Goal: Task Accomplishment & Management: Manage account settings

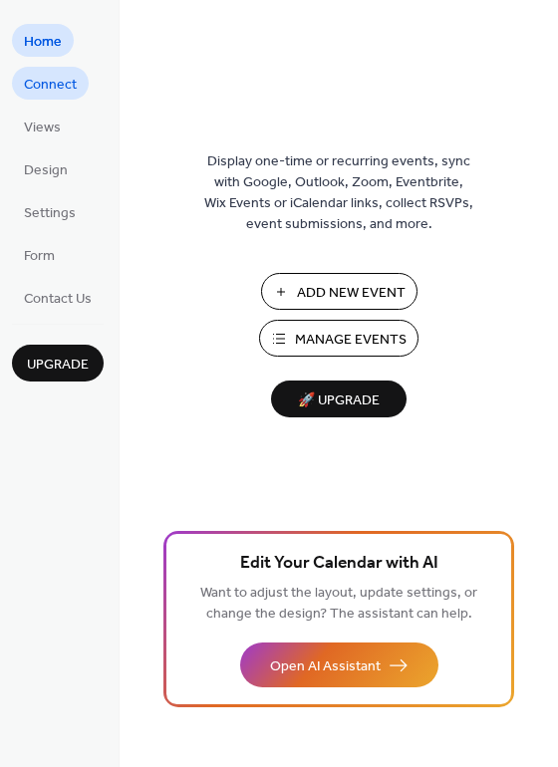
click at [69, 89] on span "Connect" at bounding box center [50, 85] width 53 height 21
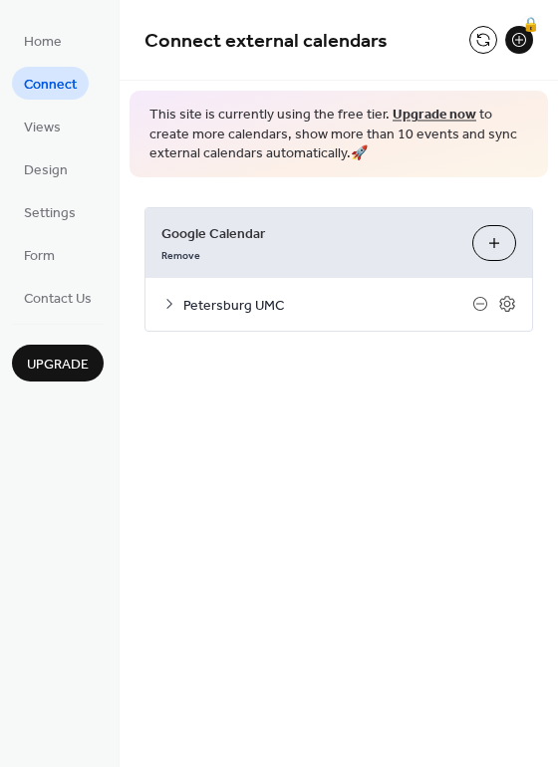
click at [171, 307] on icon at bounding box center [169, 304] width 16 height 16
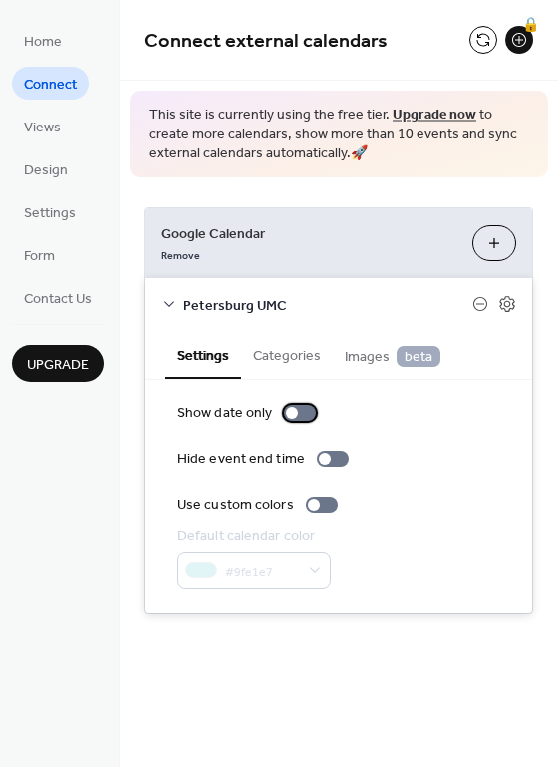
click at [290, 411] on div at bounding box center [292, 413] width 12 height 12
click at [306, 411] on div at bounding box center [308, 413] width 12 height 12
click at [179, 296] on div "Petersburg UMC" at bounding box center [338, 304] width 387 height 53
click at [166, 298] on icon at bounding box center [169, 304] width 16 height 16
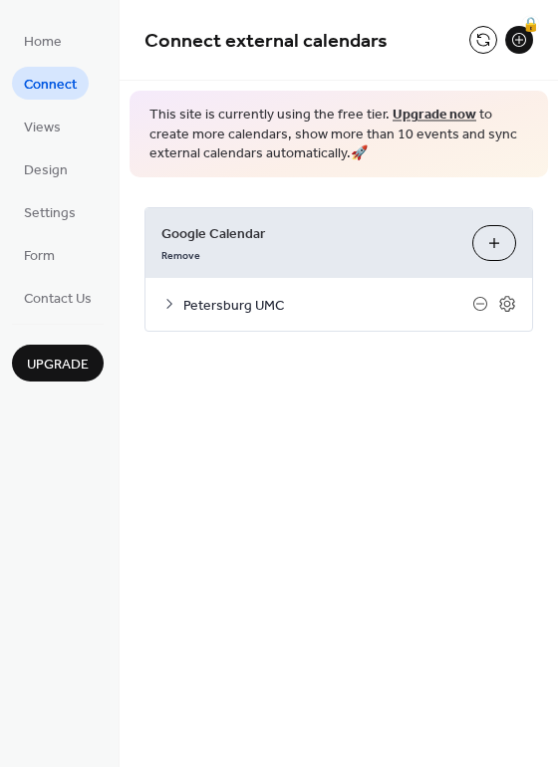
click at [54, 367] on span "Upgrade" at bounding box center [58, 365] width 62 height 21
click at [484, 39] on button at bounding box center [483, 40] width 28 height 28
click at [32, 131] on span "Views" at bounding box center [42, 128] width 37 height 21
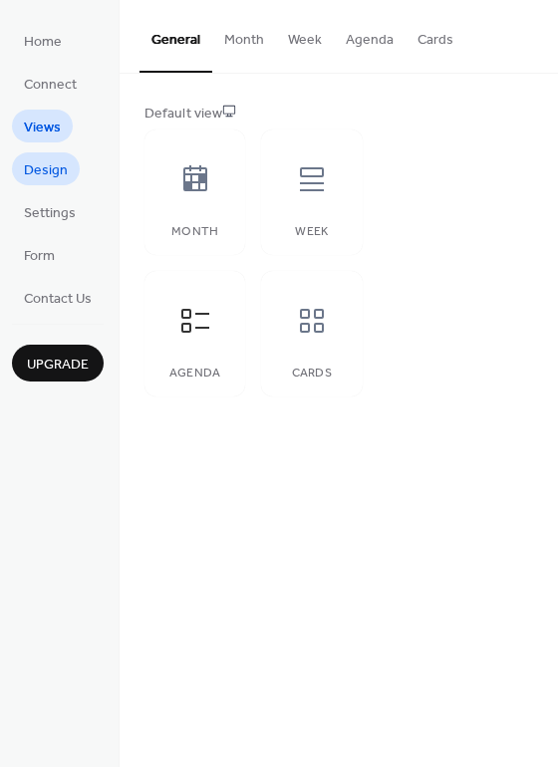
click at [39, 162] on span "Design" at bounding box center [46, 170] width 44 height 21
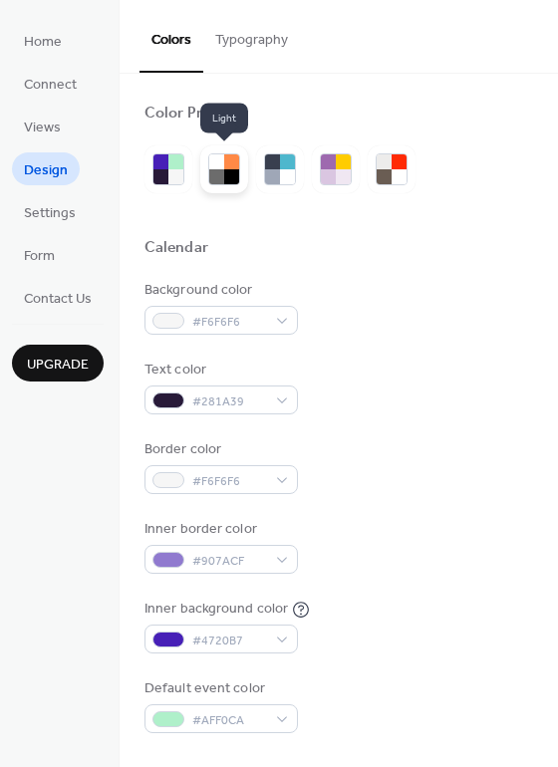
click at [222, 171] on div at bounding box center [216, 176] width 15 height 15
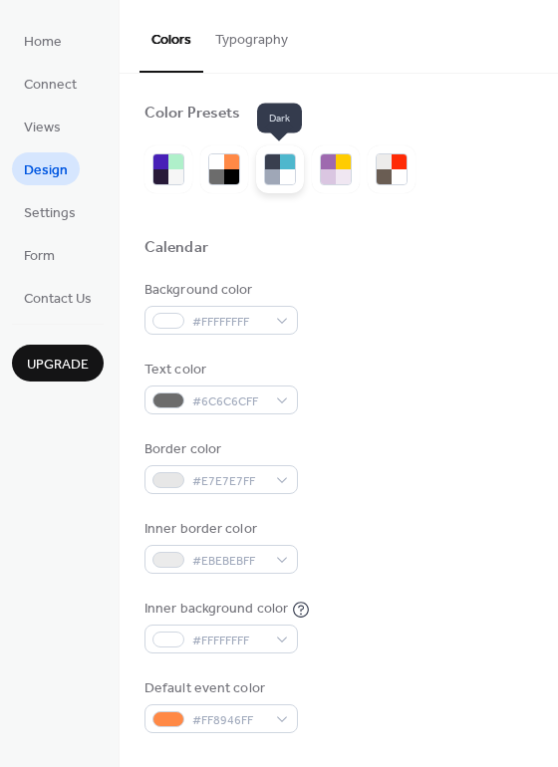
click at [286, 167] on div at bounding box center [287, 161] width 15 height 15
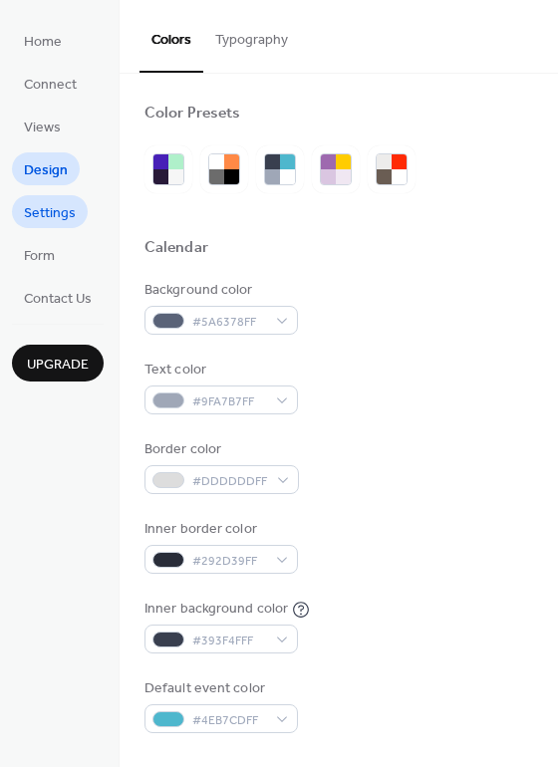
click at [55, 213] on span "Settings" at bounding box center [50, 213] width 52 height 21
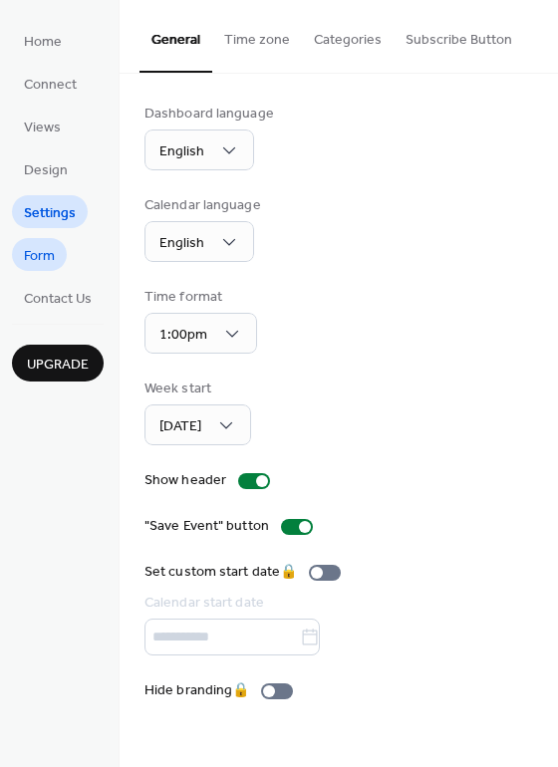
click at [38, 264] on span "Form" at bounding box center [39, 256] width 31 height 21
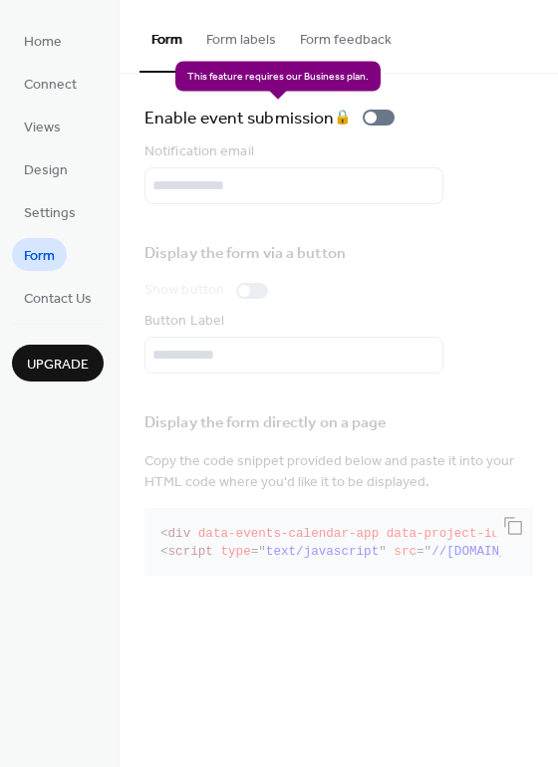
click at [373, 119] on div "Enable event submission 🔒" at bounding box center [273, 118] width 258 height 28
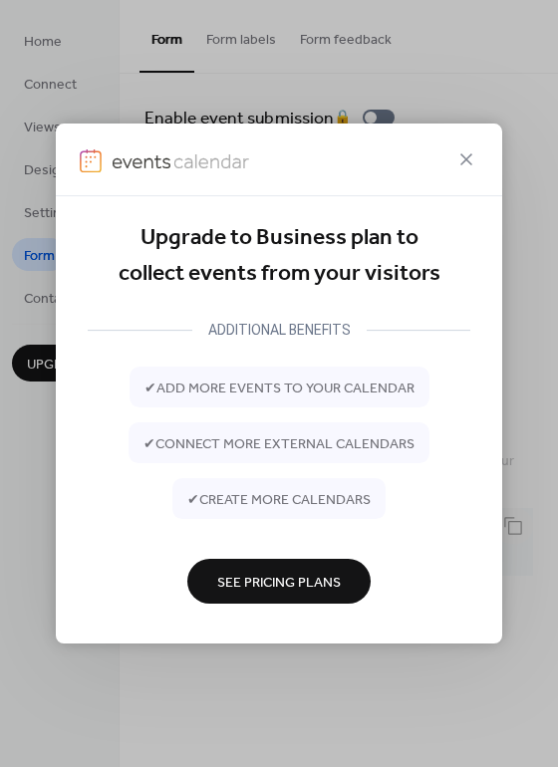
click at [288, 580] on span "See Pricing Plans" at bounding box center [279, 582] width 124 height 21
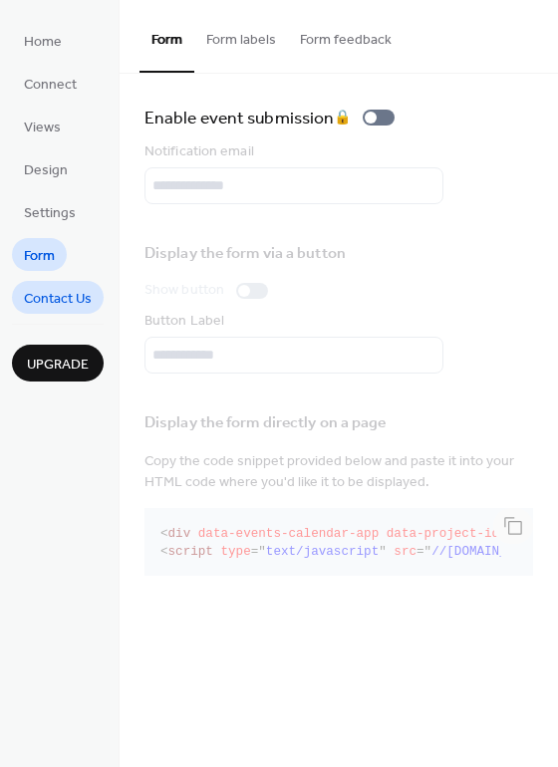
click at [51, 282] on link "Contact Us" at bounding box center [58, 297] width 92 height 33
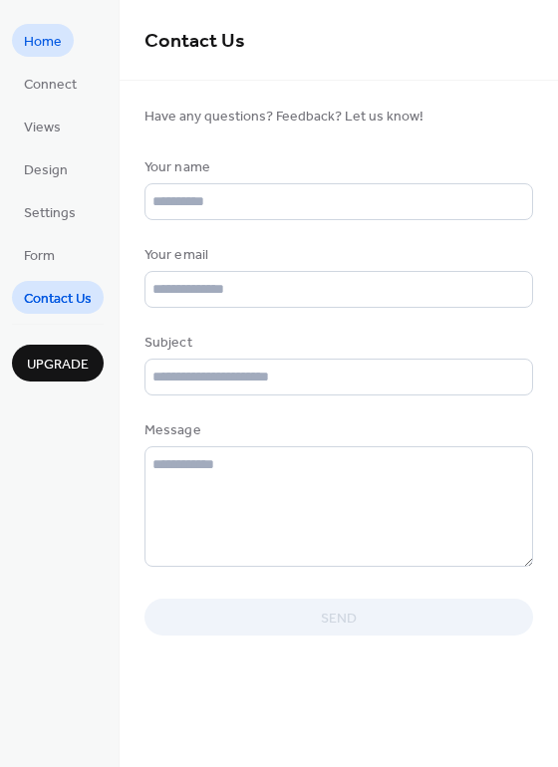
click at [58, 46] on span "Home" at bounding box center [43, 42] width 38 height 21
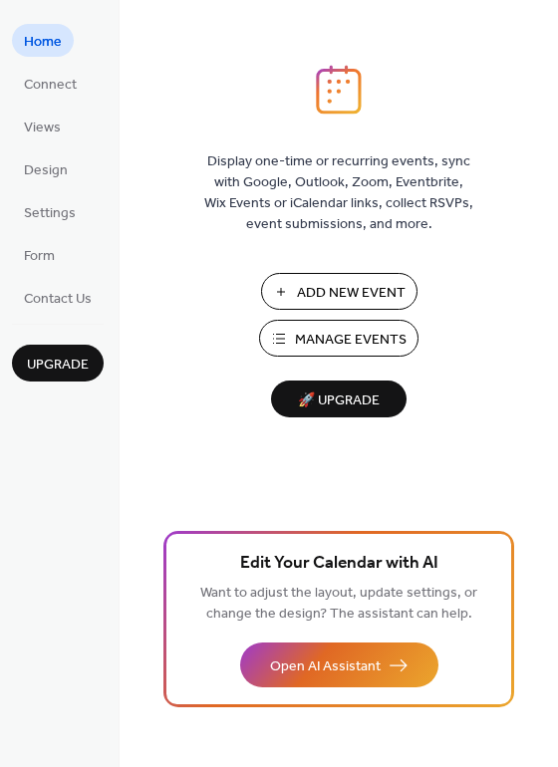
click at [341, 343] on span "Manage Events" at bounding box center [351, 340] width 112 height 21
click at [46, 82] on span "Connect" at bounding box center [50, 85] width 53 height 21
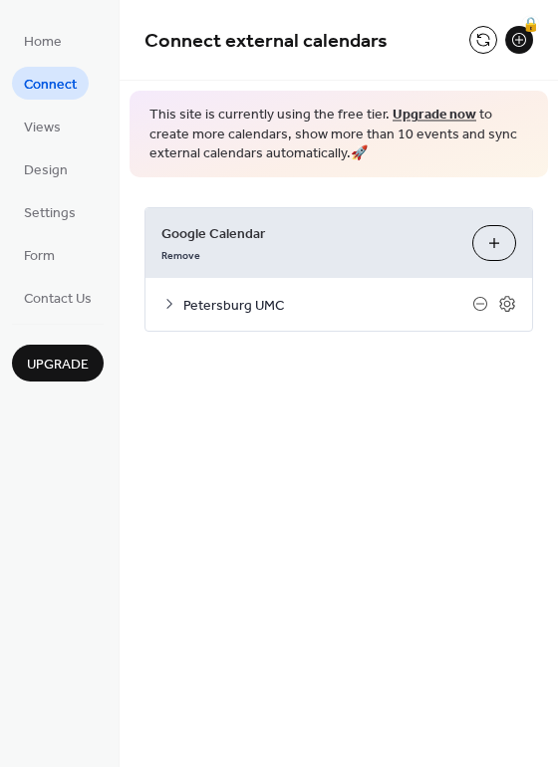
click at [506, 240] on button "Choose Calendars" at bounding box center [494, 243] width 44 height 36
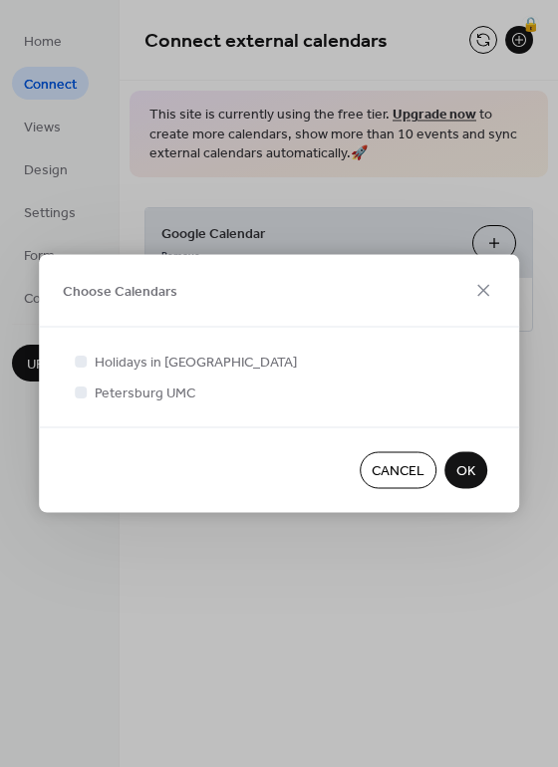
click at [392, 468] on span "Cancel" at bounding box center [398, 471] width 53 height 21
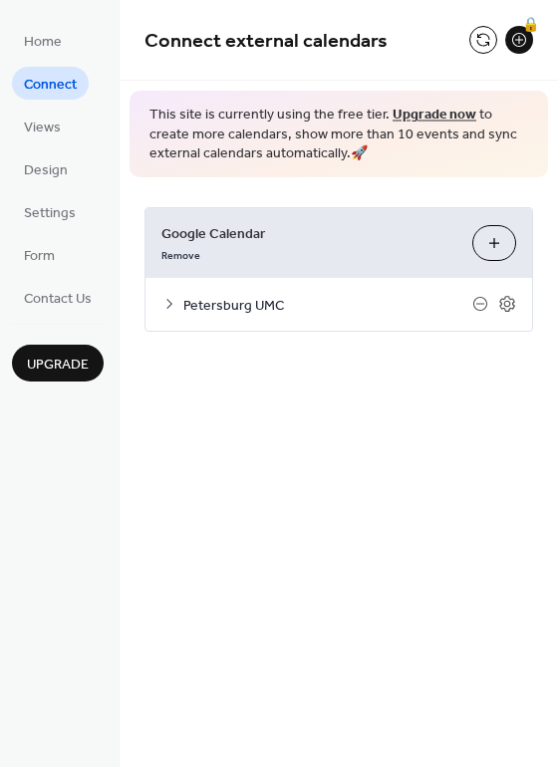
click at [483, 238] on button "Choose Calendars" at bounding box center [494, 243] width 44 height 36
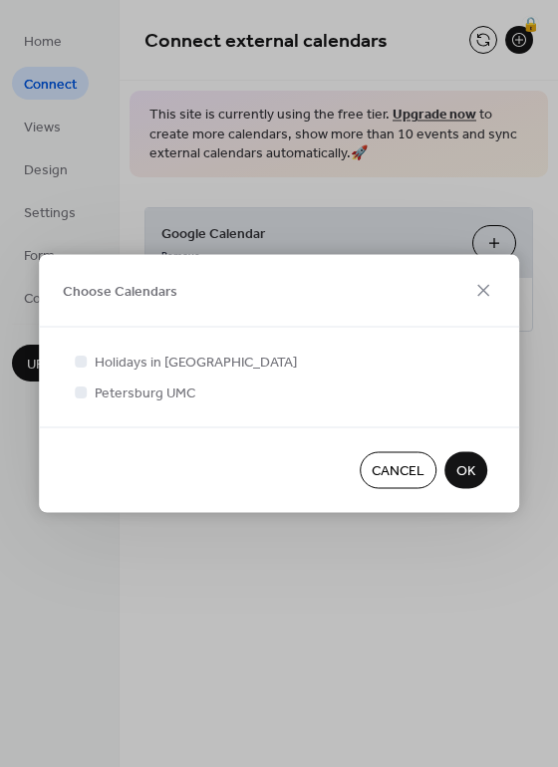
click at [385, 463] on span "Cancel" at bounding box center [398, 471] width 53 height 21
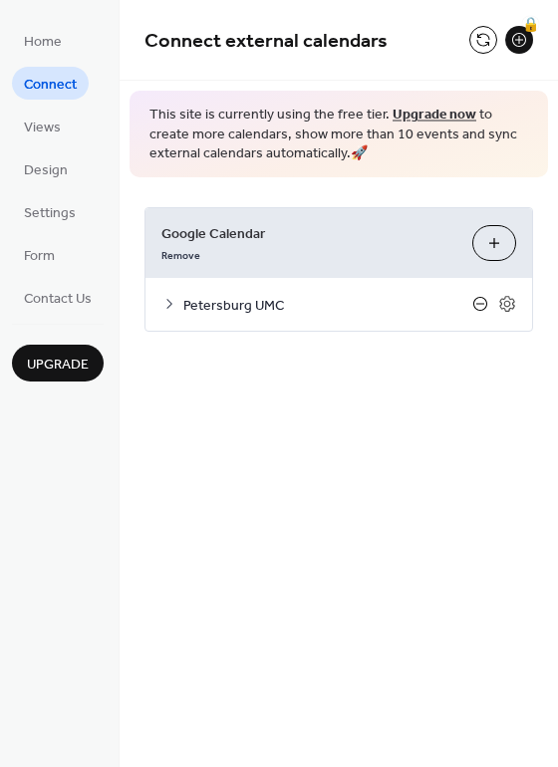
click at [479, 306] on icon at bounding box center [480, 304] width 16 height 16
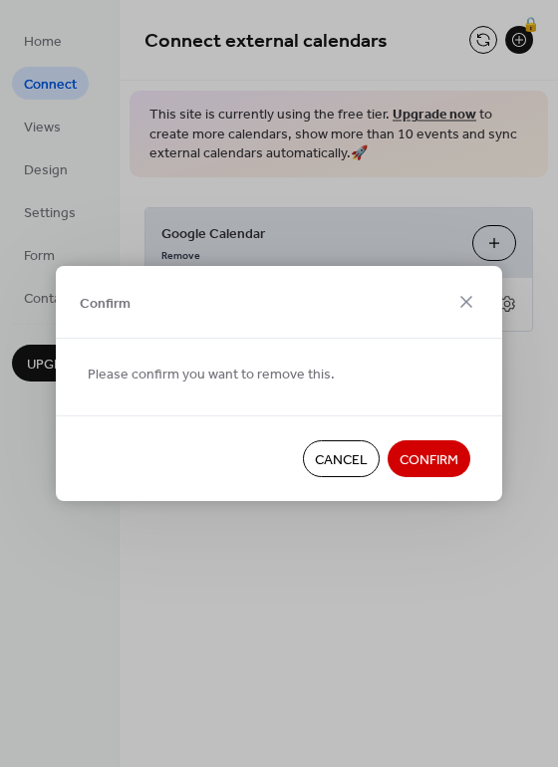
click at [356, 451] on span "Cancel" at bounding box center [341, 460] width 53 height 21
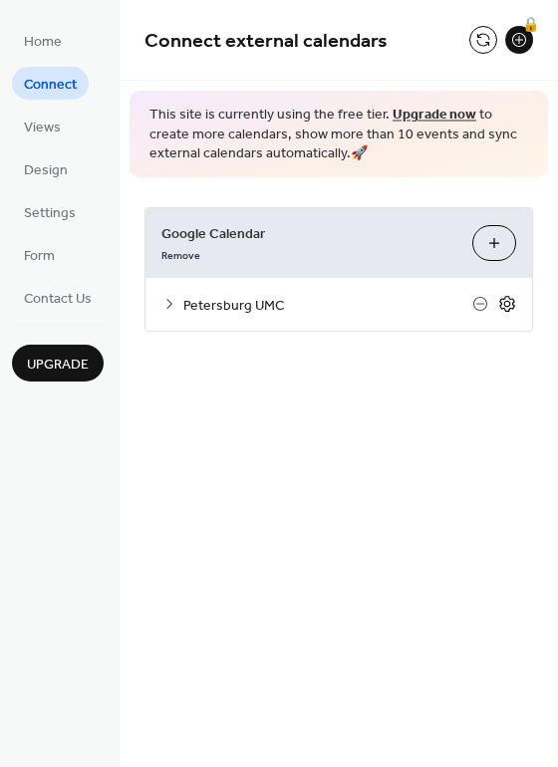
click at [507, 306] on icon at bounding box center [507, 304] width 7 height 7
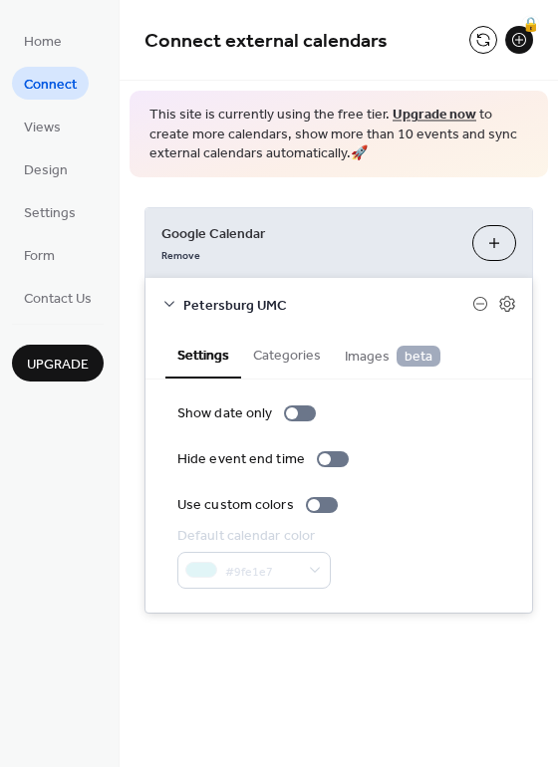
click at [295, 352] on button "Categories" at bounding box center [287, 354] width 92 height 46
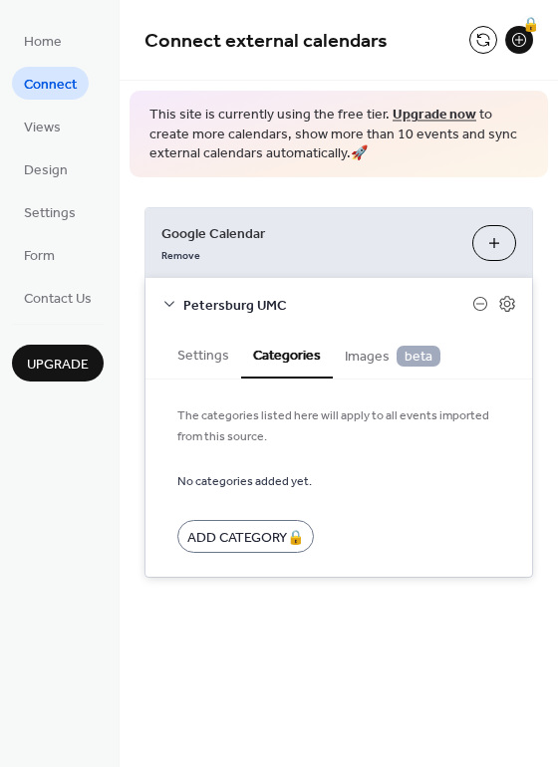
click at [382, 355] on span "Images beta" at bounding box center [393, 357] width 96 height 22
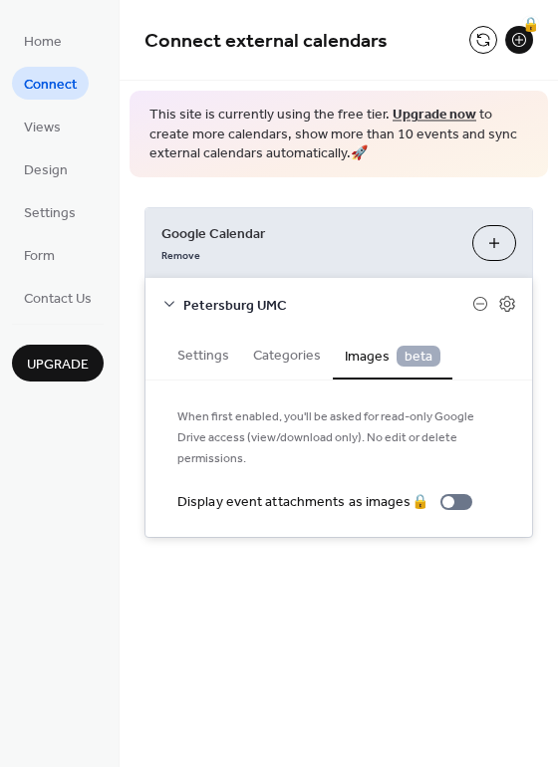
click at [186, 362] on button "Settings" at bounding box center [203, 354] width 76 height 46
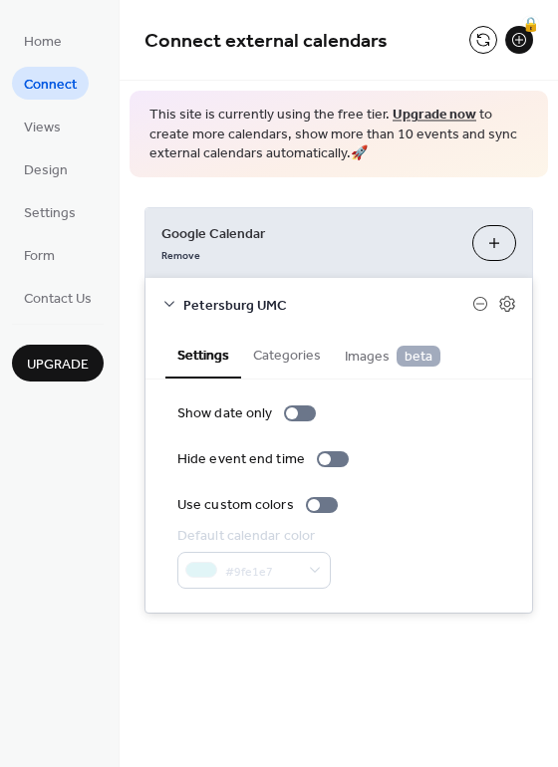
click at [176, 304] on icon at bounding box center [169, 304] width 16 height 16
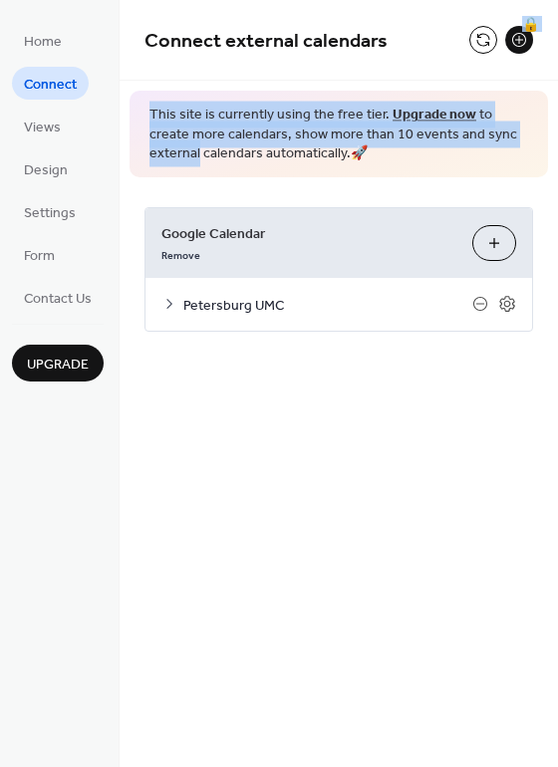
drag, startPoint x: 519, startPoint y: 43, endPoint x: 519, endPoint y: 119, distance: 75.7
click at [520, 125] on div "Connect external calendars 🔒 This site is currently using the free tier. Upgrad…" at bounding box center [339, 196] width 438 height 392
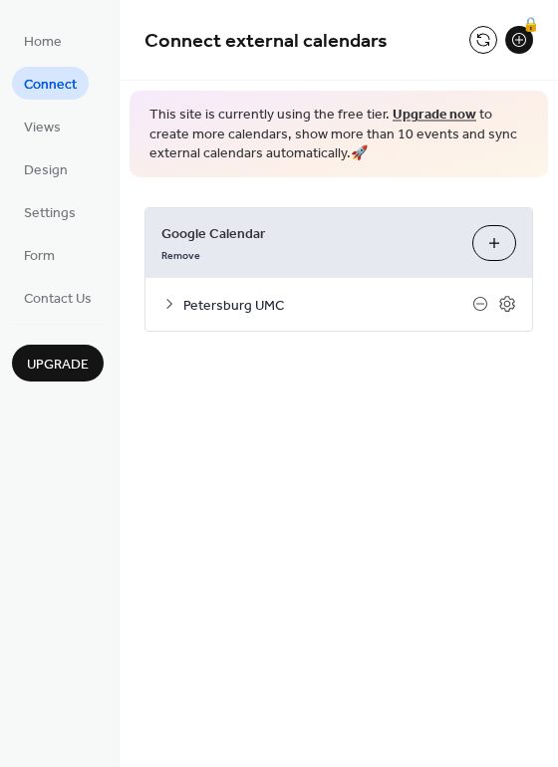
click at [439, 76] on div "Connect external calendars 🔒" at bounding box center [339, 40] width 438 height 81
click at [37, 122] on span "Views" at bounding box center [42, 128] width 37 height 21
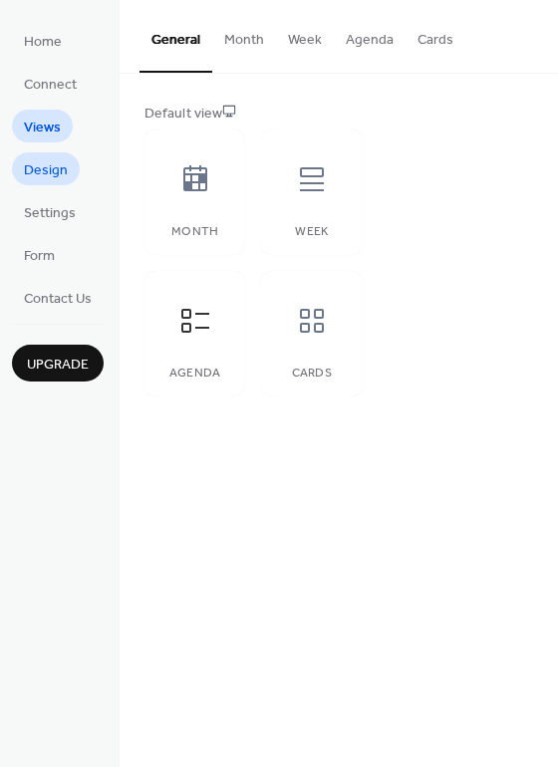
click at [41, 160] on span "Design" at bounding box center [46, 170] width 44 height 21
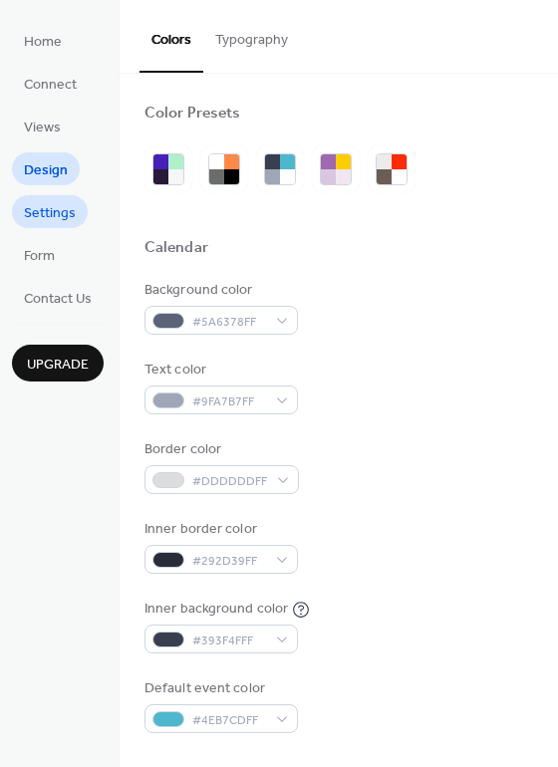
click at [45, 203] on span "Settings" at bounding box center [50, 213] width 52 height 21
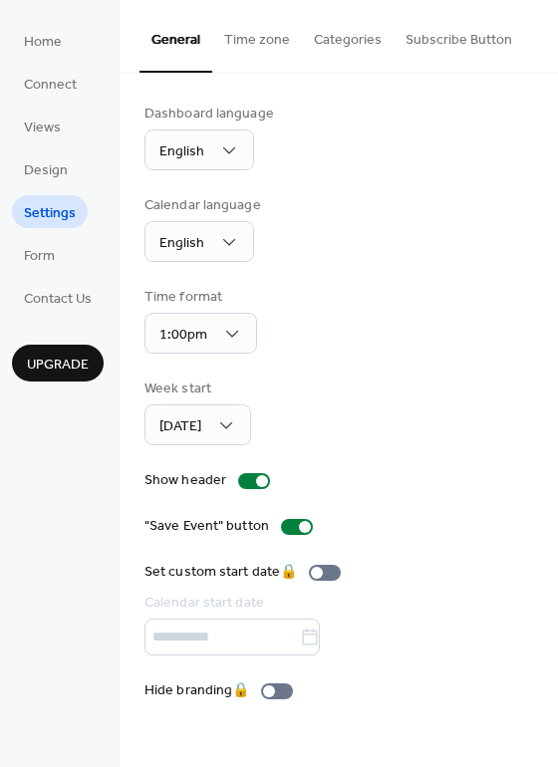
click at [44, 237] on ul "Home Connect Views Design Settings Form Contact Us" at bounding box center [58, 169] width 92 height 290
click at [73, 47] on ul "Home Connect Views Design Settings Form Contact Us" at bounding box center [58, 169] width 92 height 290
click at [48, 43] on span "Home" at bounding box center [43, 42] width 38 height 21
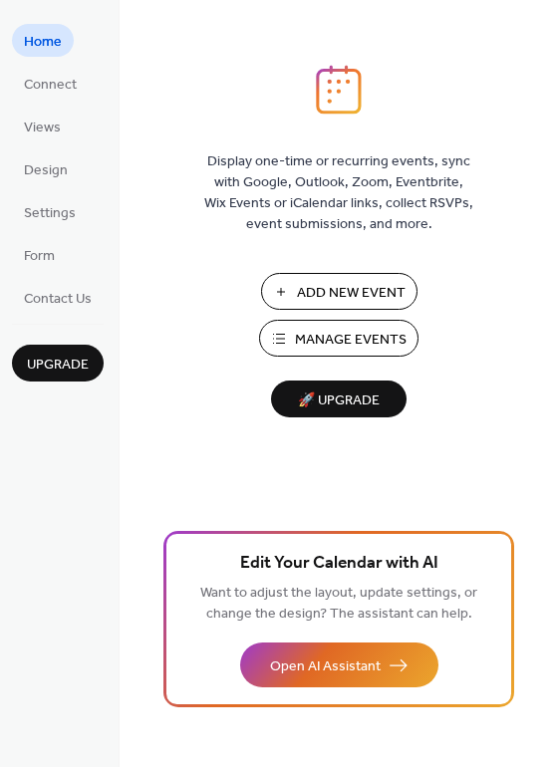
click at [335, 403] on span "🚀 Upgrade" at bounding box center [339, 401] width 112 height 27
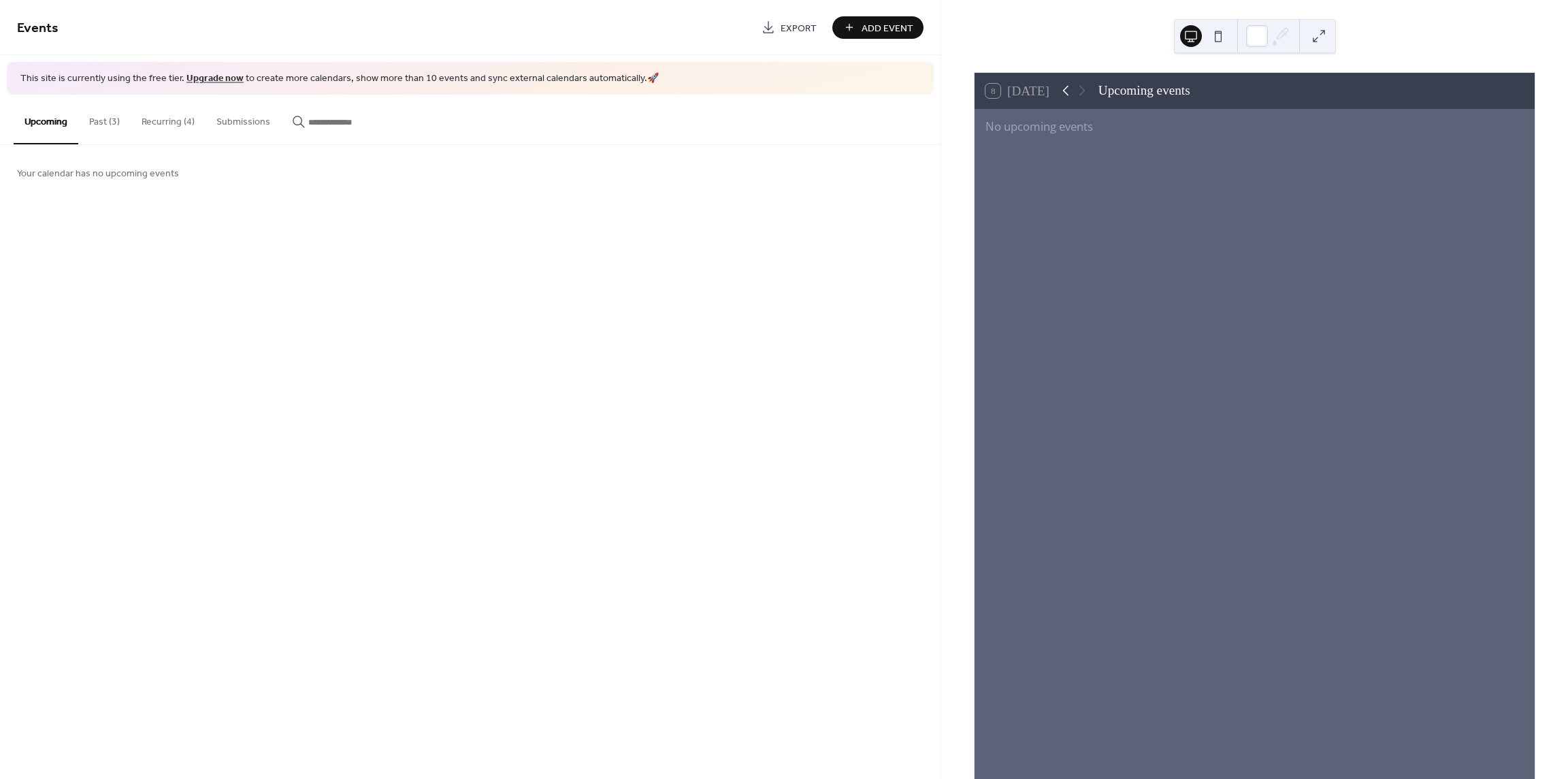
click at [1073, 92] on icon at bounding box center [1066, 91] width 16 height 16
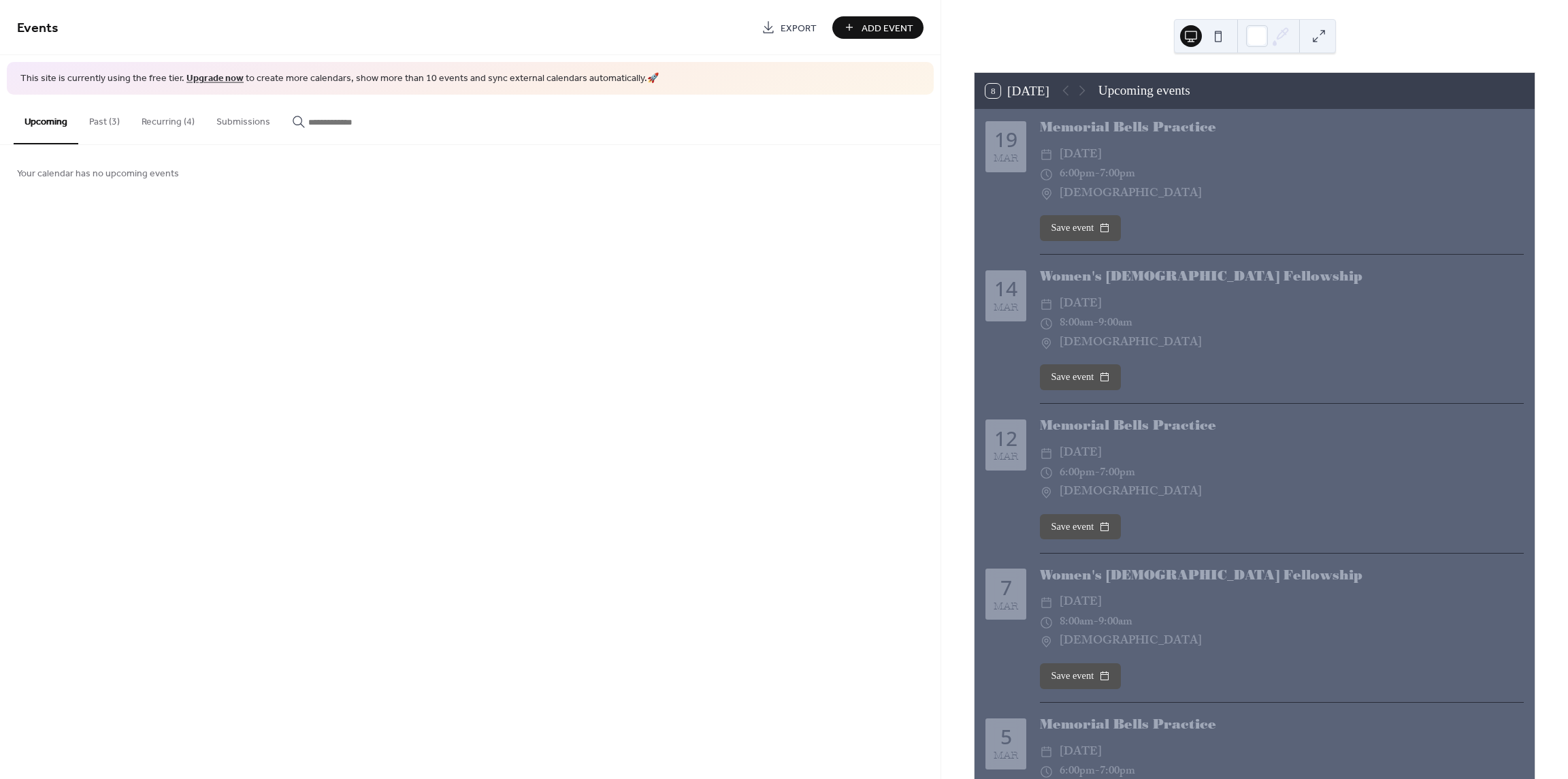
click at [998, 91] on button "8 Today" at bounding box center [1017, 92] width 73 height 22
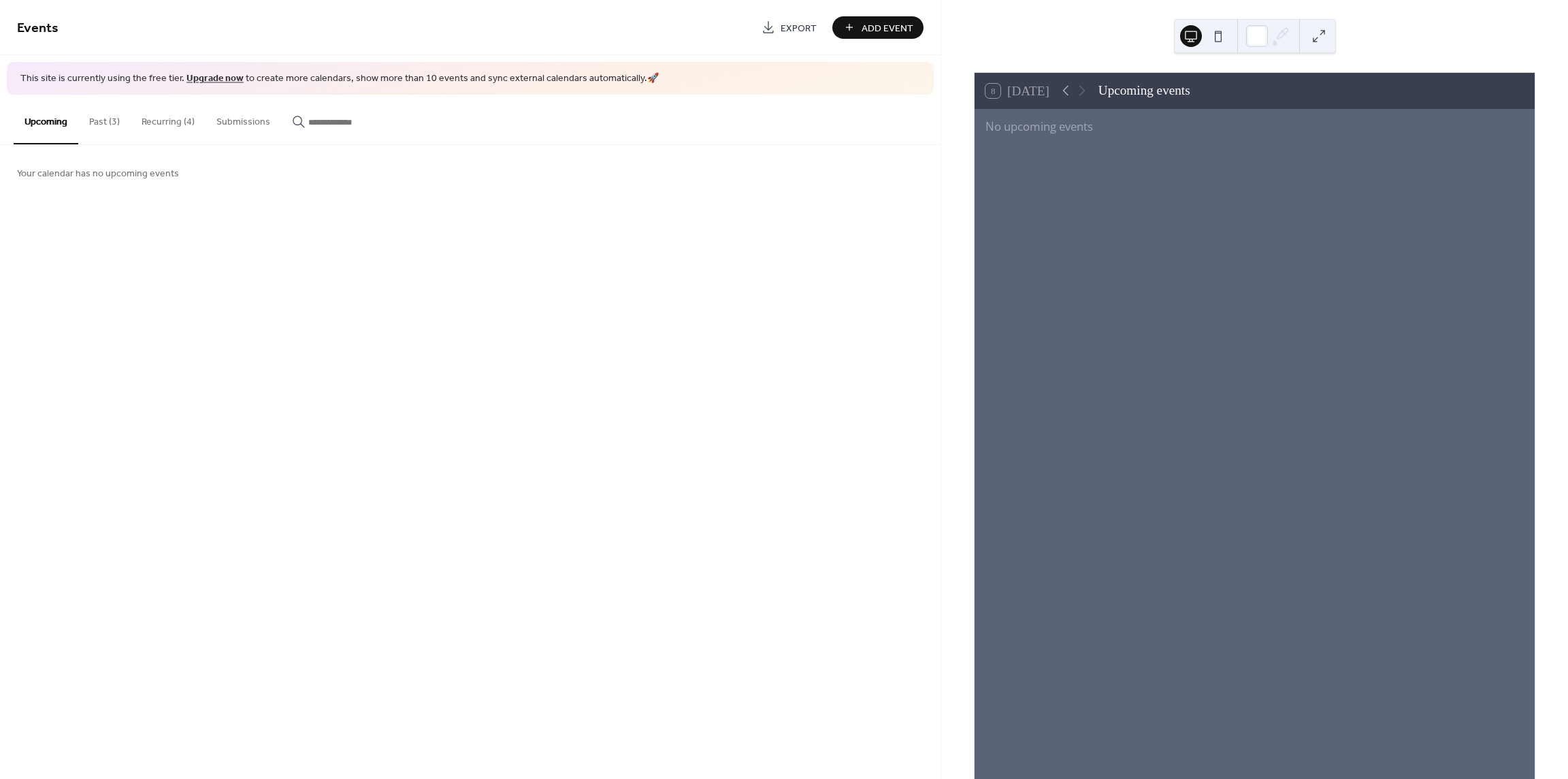
click at [998, 91] on div "8 Today" at bounding box center [1017, 92] width 64 height 15
click at [1071, 90] on icon at bounding box center [1066, 91] width 16 height 16
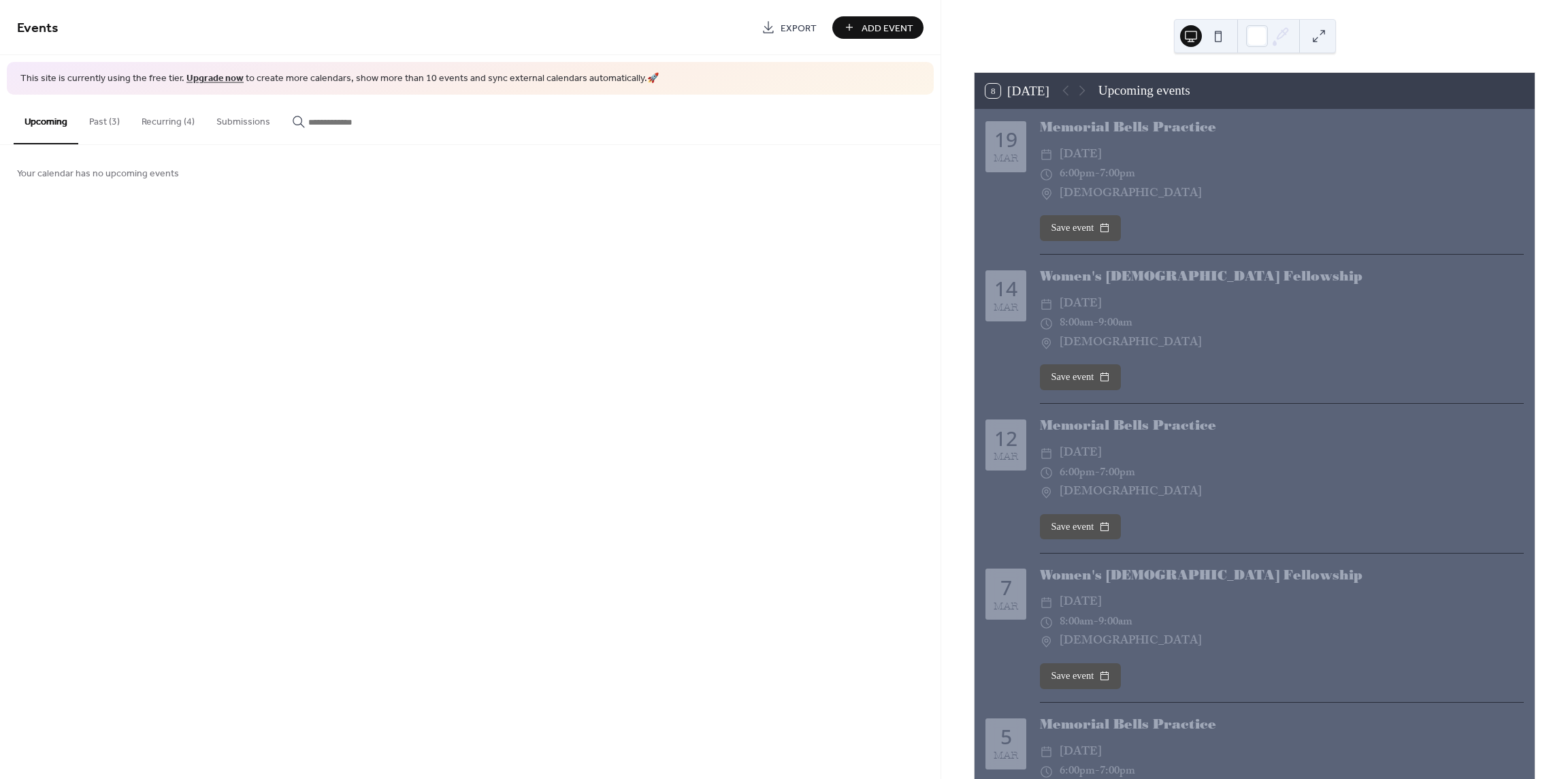
click at [1024, 90] on button "8 Today" at bounding box center [1017, 92] width 73 height 22
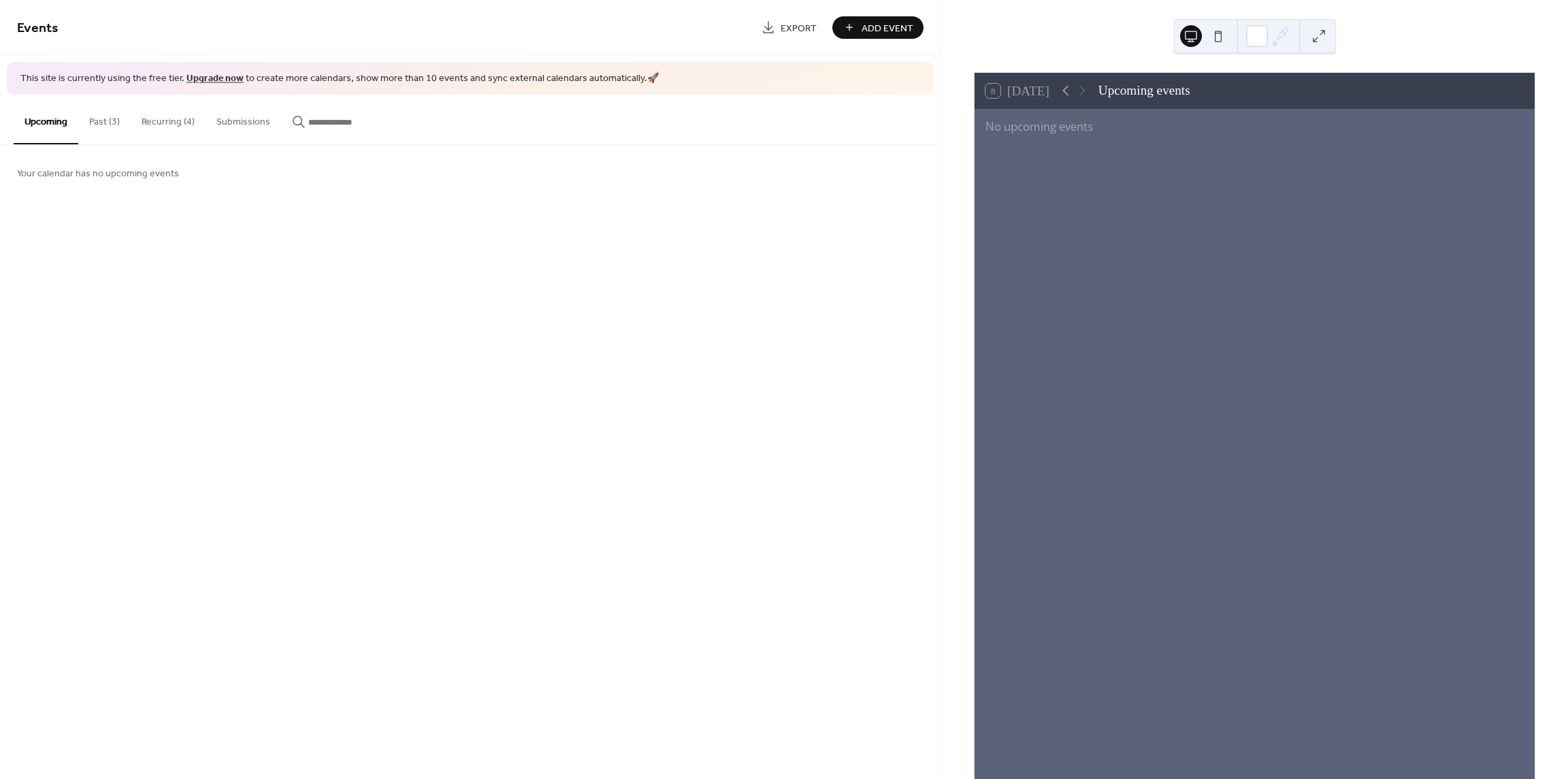
click at [1141, 94] on div "Upcoming events" at bounding box center [1144, 91] width 92 height 20
click at [175, 118] on button "Recurring (4)" at bounding box center [168, 118] width 75 height 49
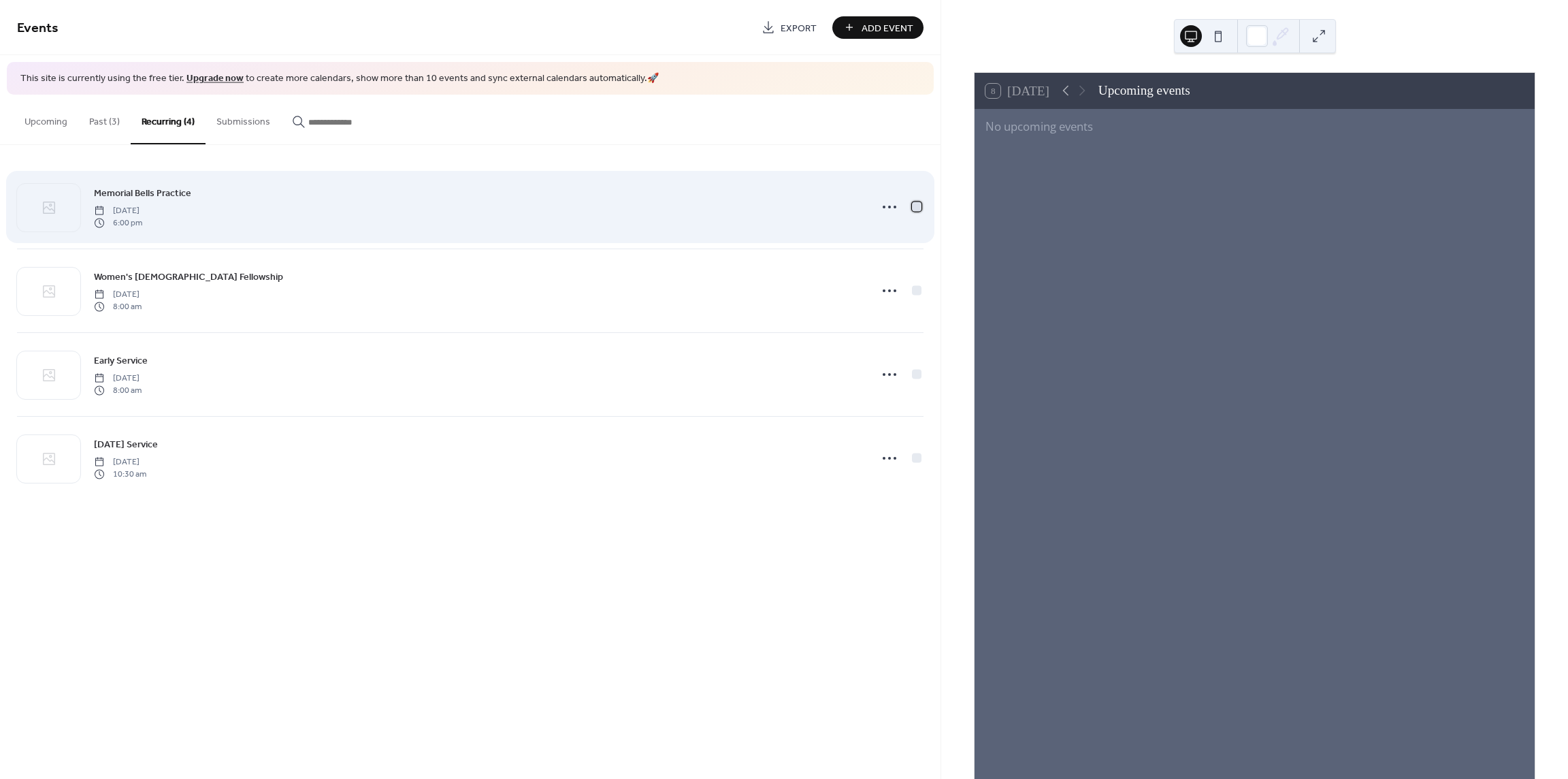
click at [919, 206] on div at bounding box center [917, 206] width 10 height 10
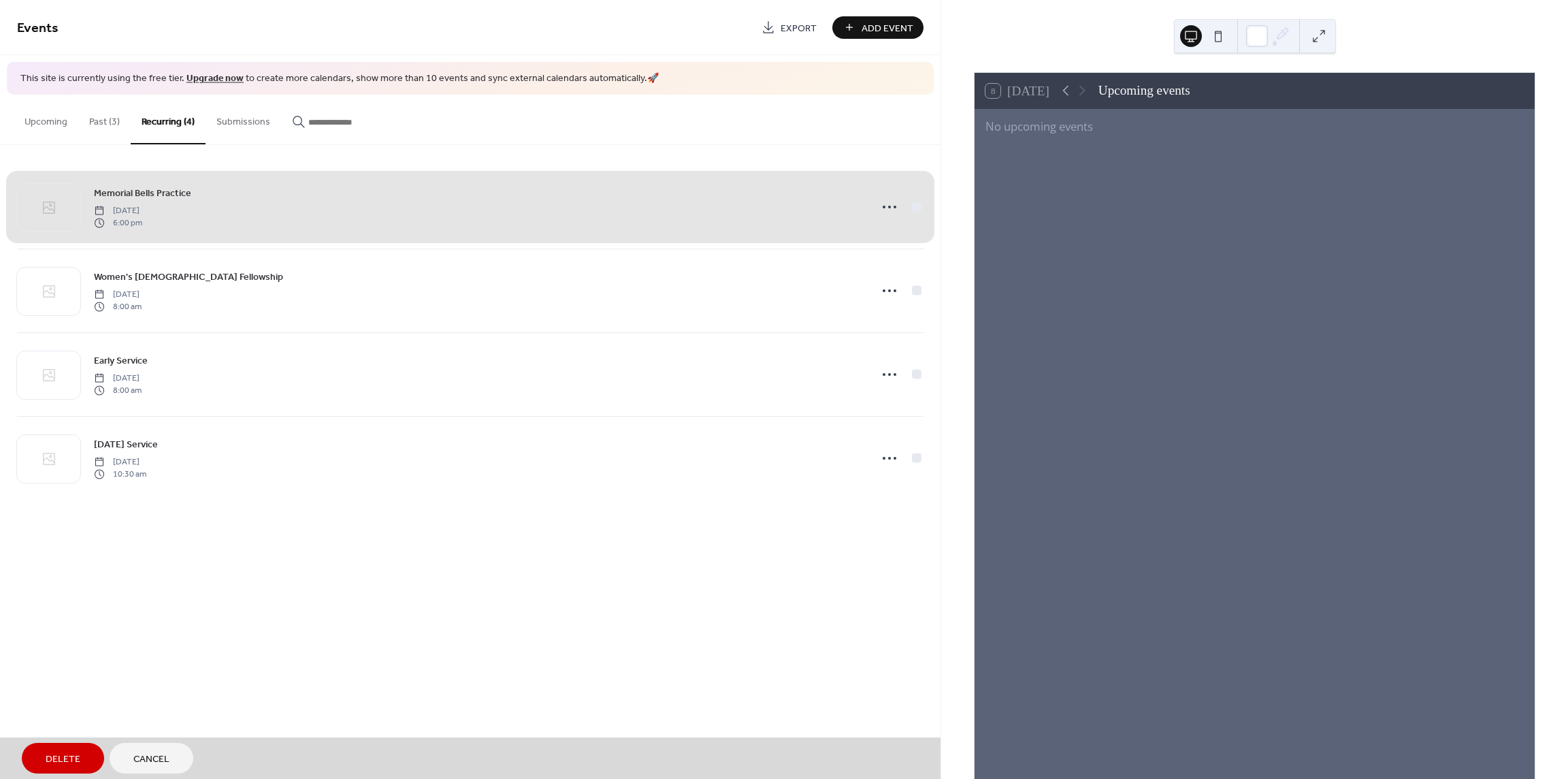
click at [920, 206] on div "Memorial Bells Practice Wednesday, February 26, 2025 6:00 pm" at bounding box center [470, 207] width 907 height 83
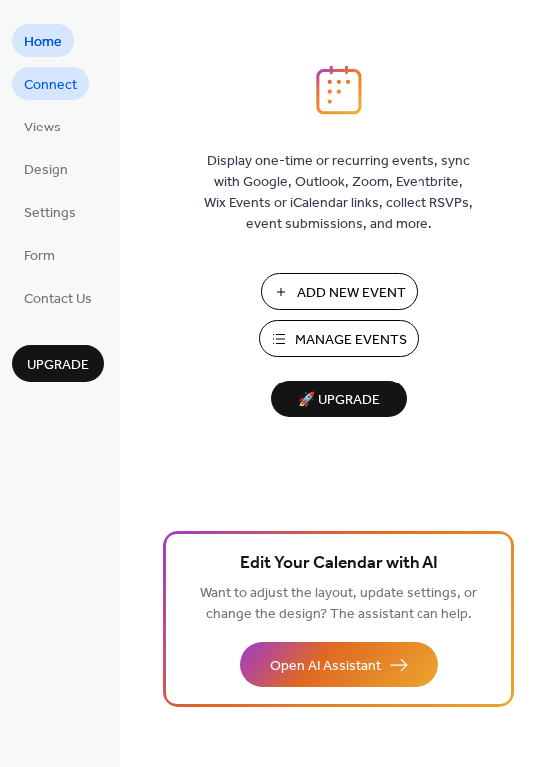
click at [52, 89] on span "Connect" at bounding box center [50, 85] width 53 height 21
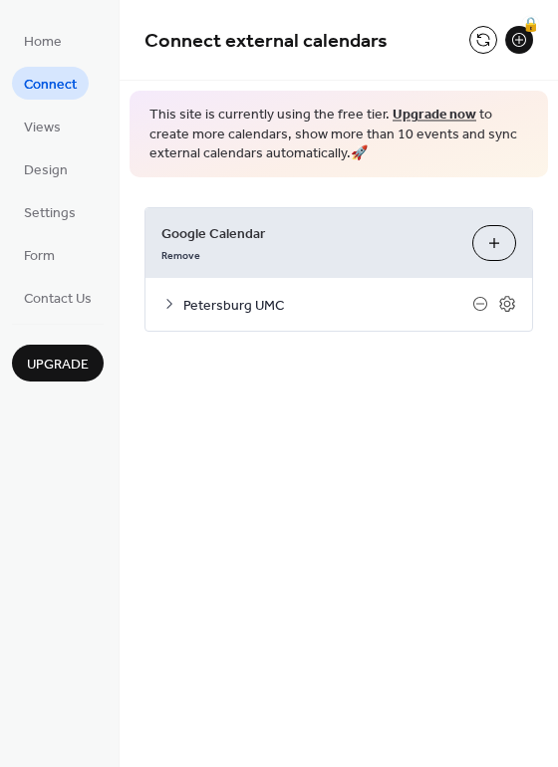
click at [485, 238] on button "Choose Calendars" at bounding box center [494, 243] width 44 height 36
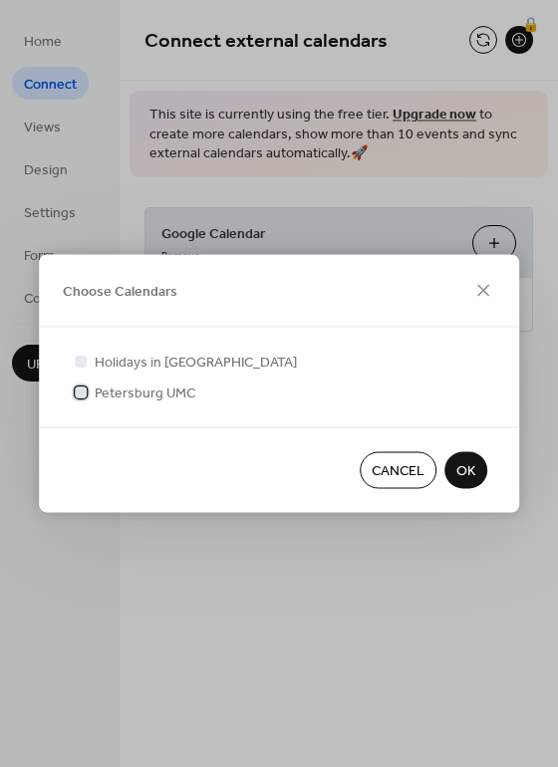
click at [145, 388] on span "Petersburg UMC" at bounding box center [145, 394] width 101 height 21
click at [148, 365] on span "Holidays in [GEOGRAPHIC_DATA]" at bounding box center [196, 363] width 202 height 21
click at [145, 390] on span "Petersburg UMC" at bounding box center [145, 394] width 101 height 21
click at [85, 393] on div at bounding box center [81, 392] width 12 height 12
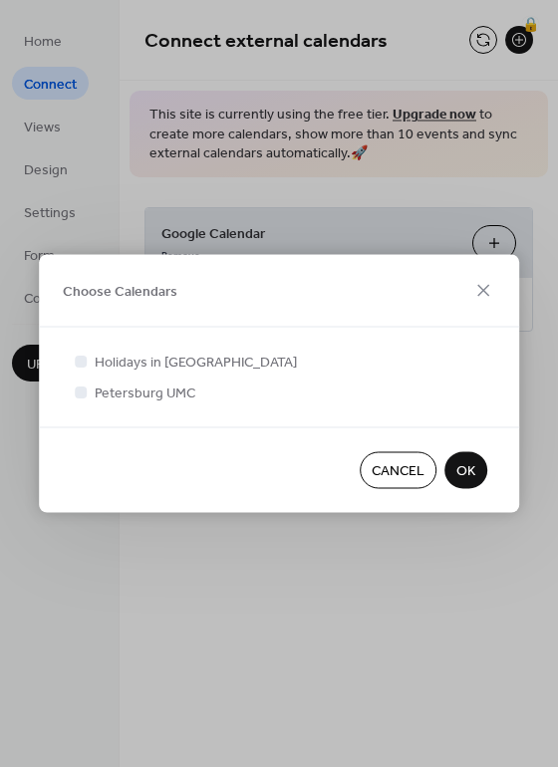
click at [85, 393] on div at bounding box center [81, 392] width 12 height 12
click at [81, 362] on icon at bounding box center [81, 360] width 7 height 5
click at [81, 386] on div at bounding box center [81, 392] width 12 height 12
click at [469, 475] on span "OK" at bounding box center [465, 471] width 19 height 21
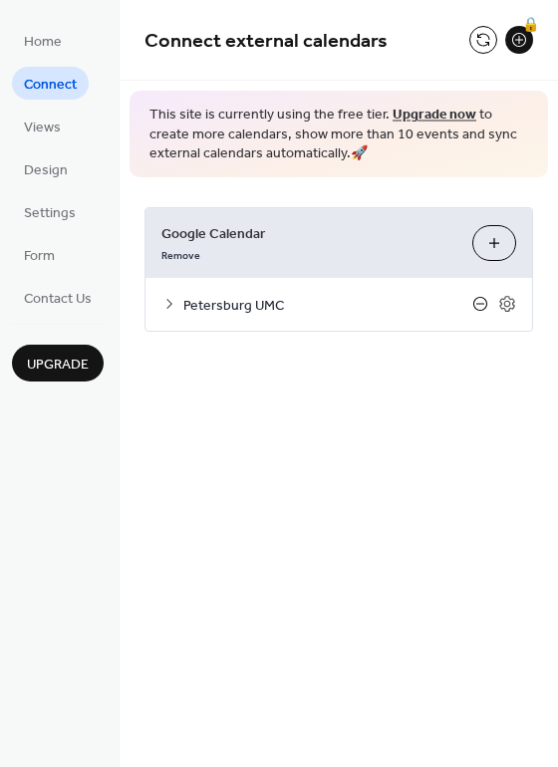
click at [479, 305] on icon at bounding box center [480, 304] width 16 height 16
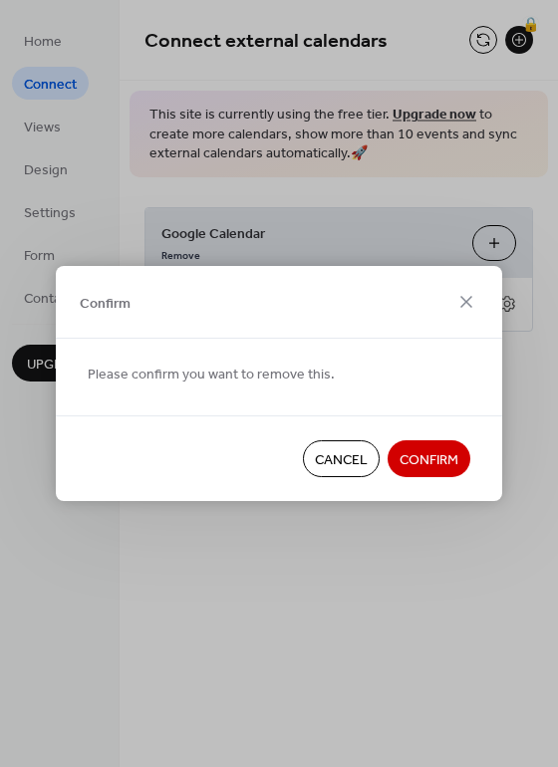
click at [411, 458] on span "Confirm" at bounding box center [428, 460] width 59 height 21
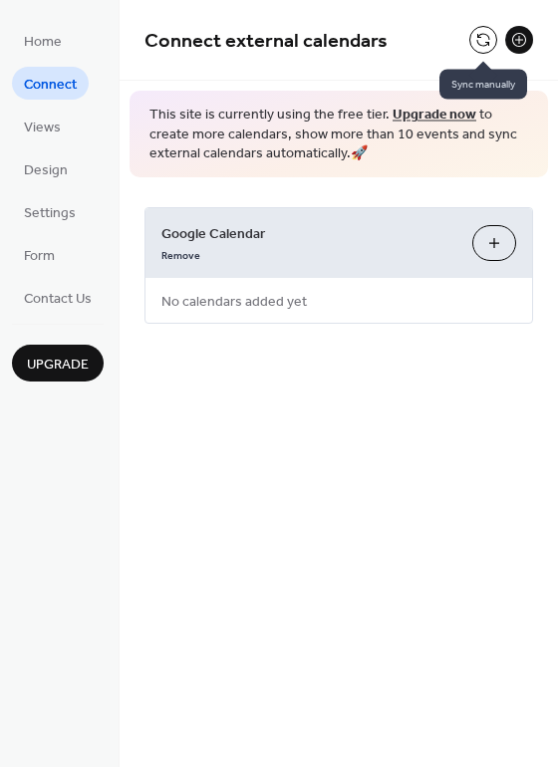
click at [484, 42] on button at bounding box center [483, 40] width 28 height 28
click at [182, 256] on link "Remove" at bounding box center [180, 253] width 39 height 21
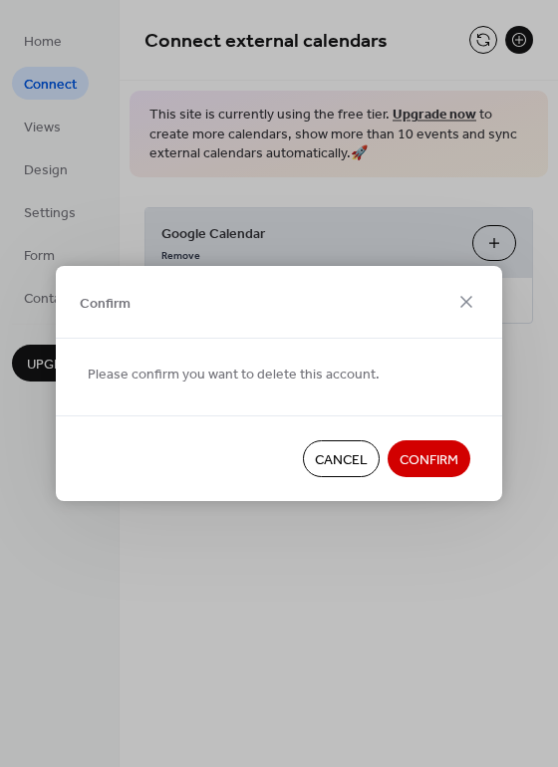
click at [419, 458] on span "Confirm" at bounding box center [428, 460] width 59 height 21
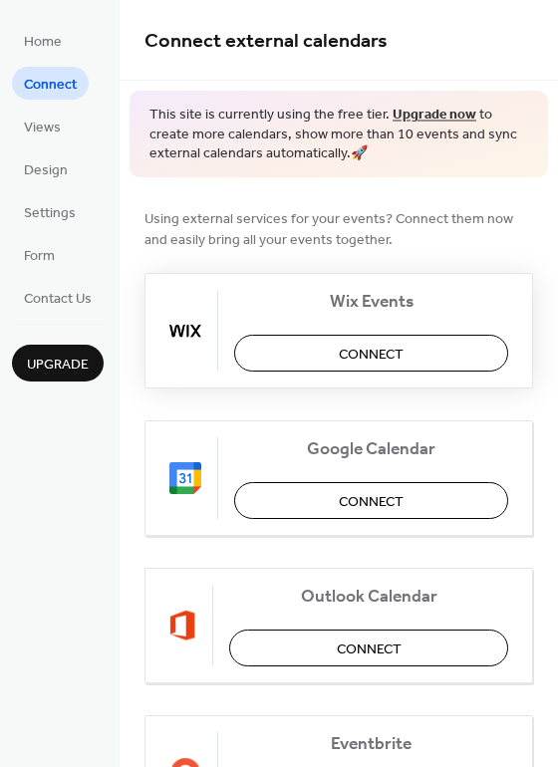
click at [339, 358] on span "Connect" at bounding box center [371, 354] width 65 height 21
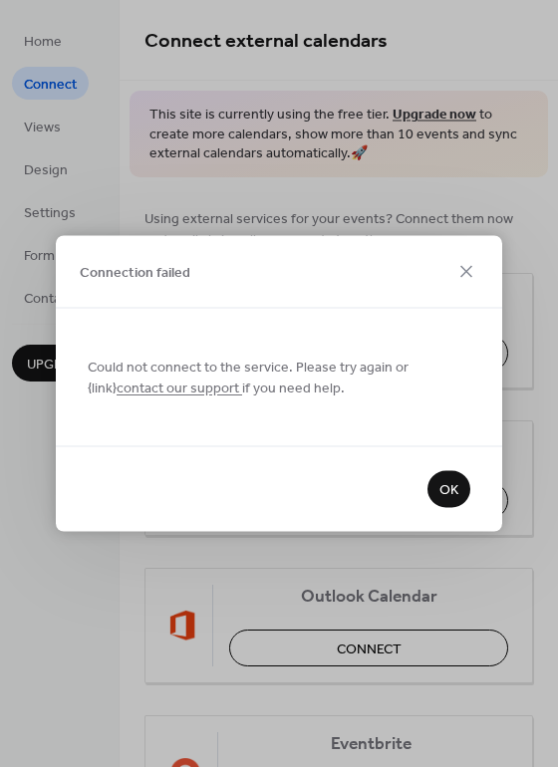
click at [466, 489] on button "OK" at bounding box center [448, 489] width 43 height 37
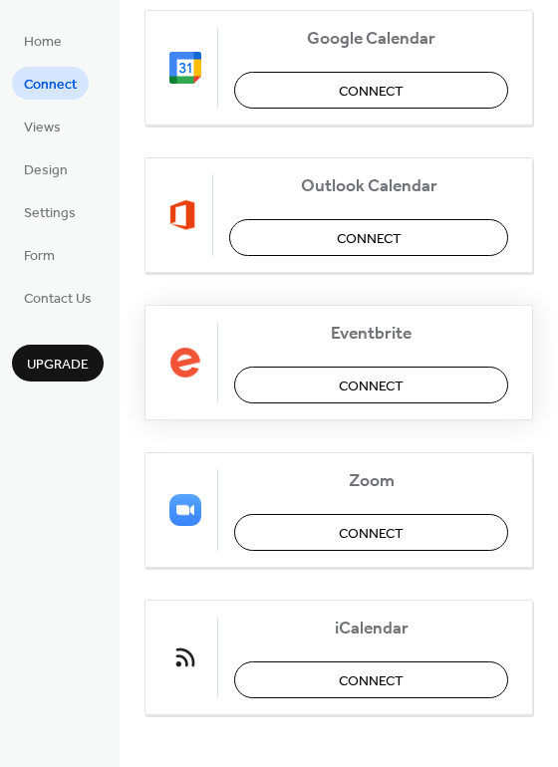
scroll to position [413, 0]
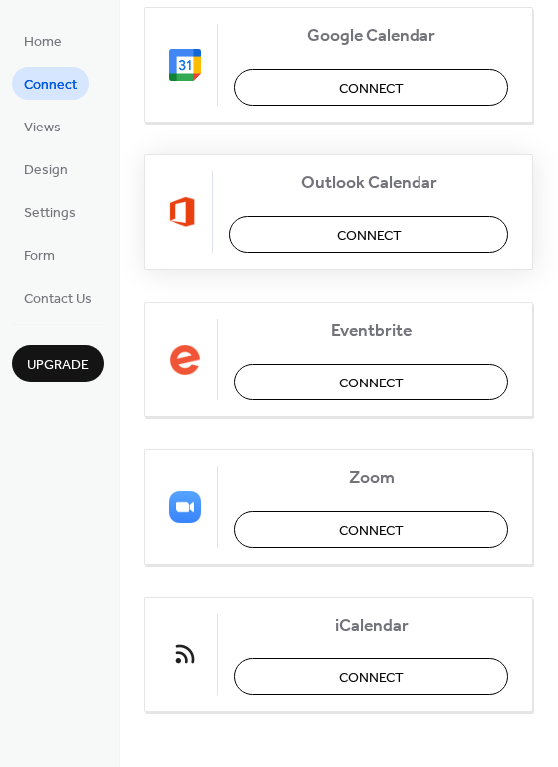
click at [313, 241] on button "Connect" at bounding box center [368, 234] width 279 height 37
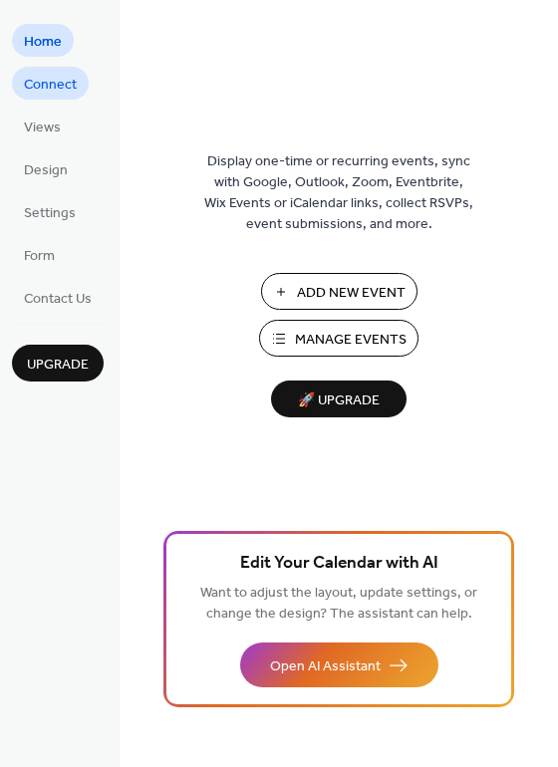
click at [60, 92] on span "Connect" at bounding box center [50, 85] width 53 height 21
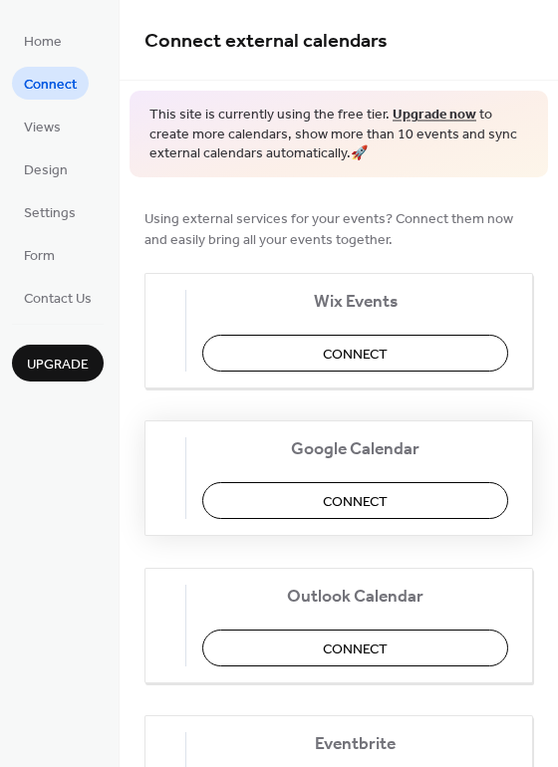
click at [329, 486] on button "Connect" at bounding box center [355, 500] width 306 height 37
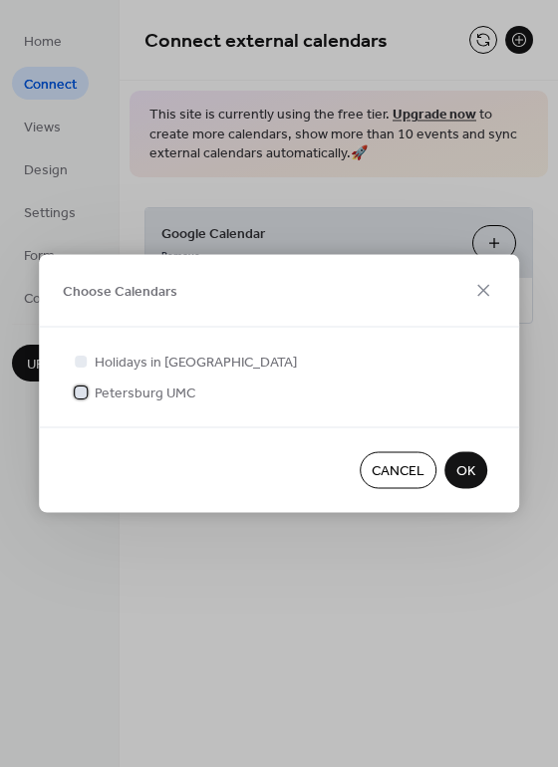
click at [140, 384] on span "Petersburg UMC" at bounding box center [145, 394] width 101 height 21
click at [459, 464] on span "OK" at bounding box center [465, 471] width 19 height 21
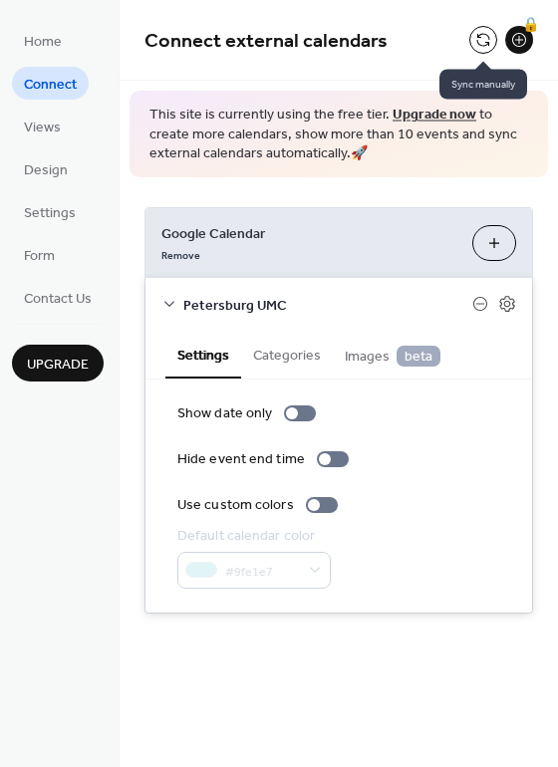
click at [488, 44] on button at bounding box center [483, 40] width 28 height 28
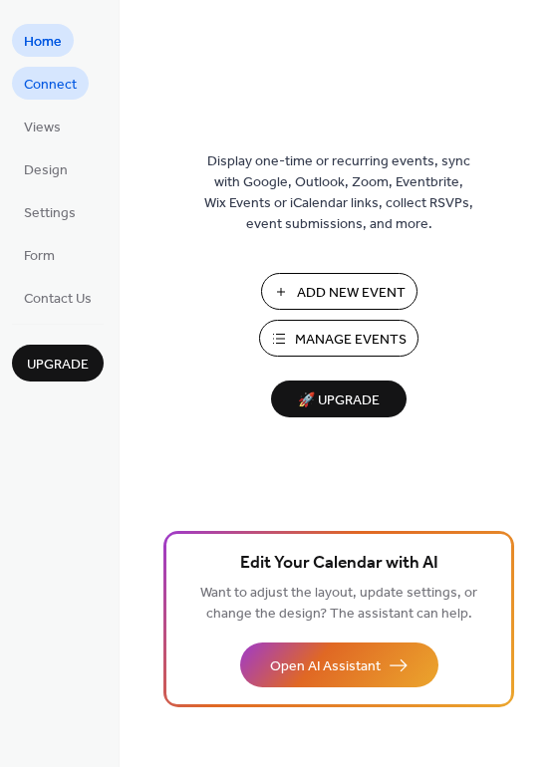
click at [39, 75] on span "Connect" at bounding box center [50, 85] width 53 height 21
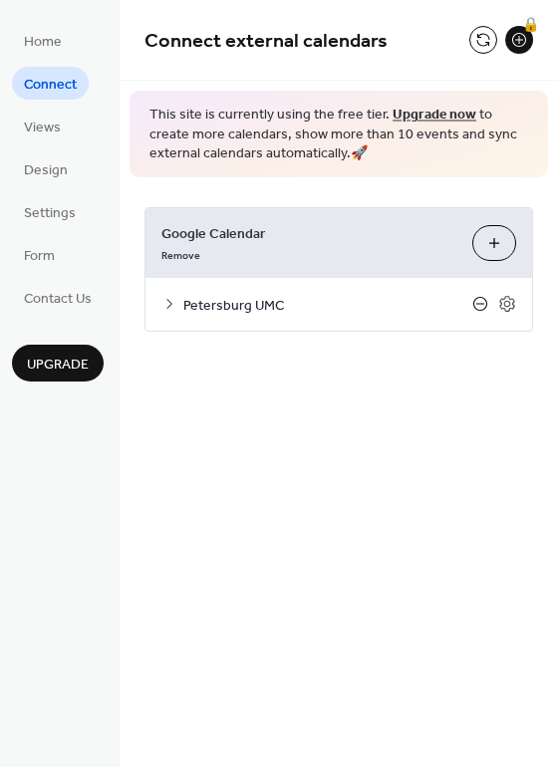
click at [482, 304] on icon at bounding box center [480, 304] width 16 height 16
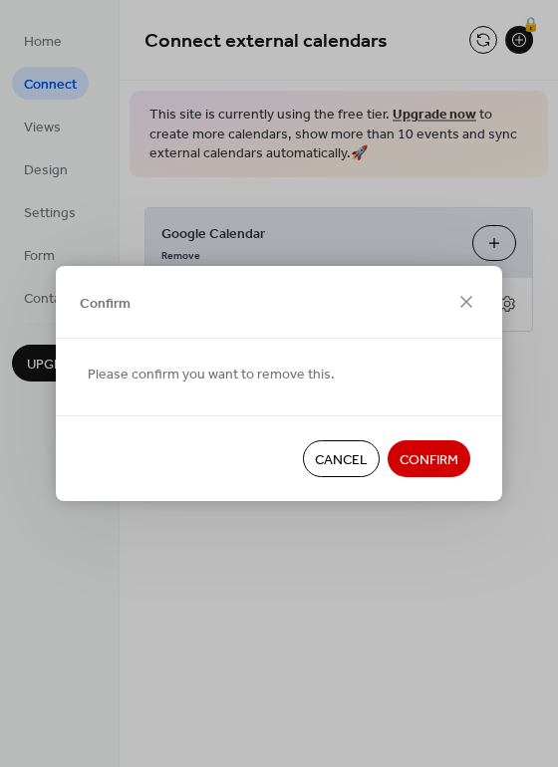
click at [425, 450] on span "Confirm" at bounding box center [428, 460] width 59 height 21
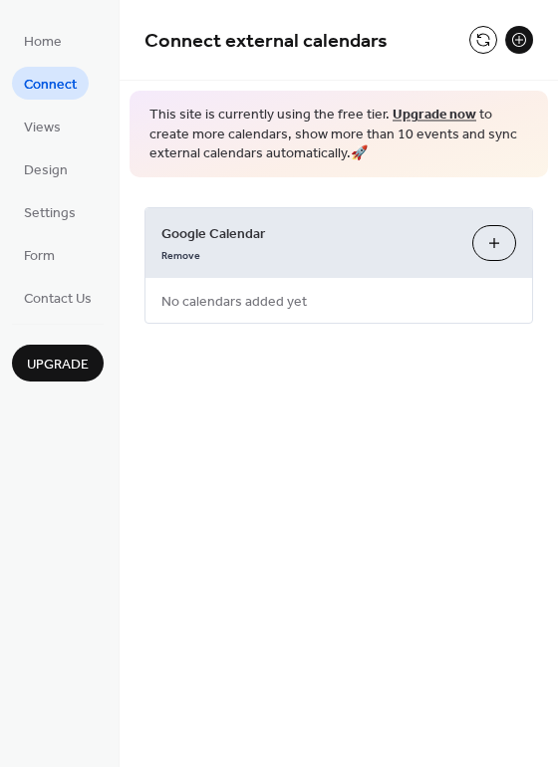
click at [502, 244] on button "Choose Calendars" at bounding box center [494, 243] width 44 height 36
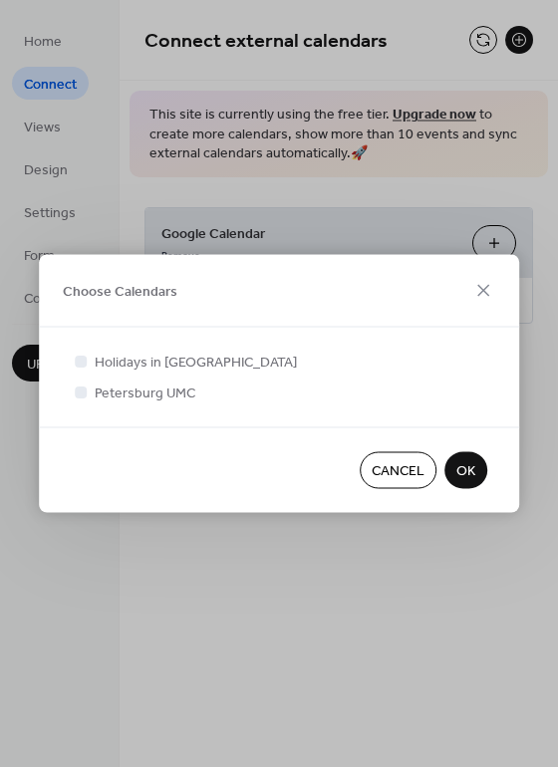
click at [407, 466] on span "Cancel" at bounding box center [398, 471] width 53 height 21
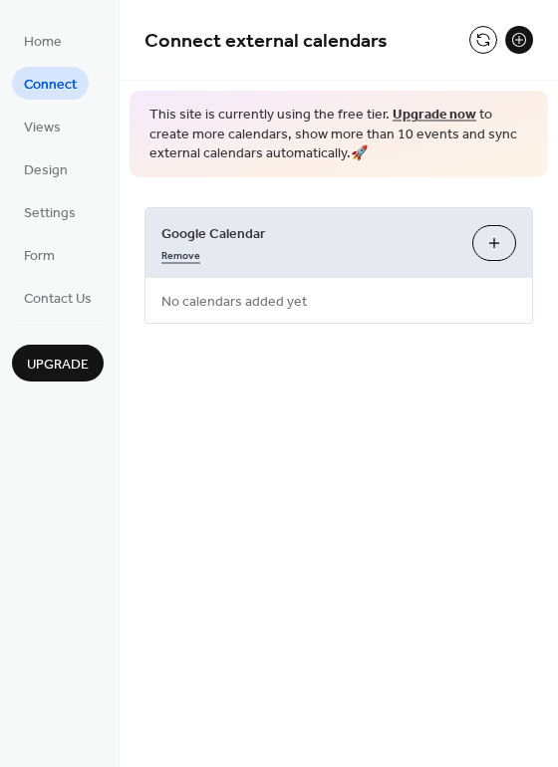
click at [183, 255] on link "Remove" at bounding box center [180, 253] width 39 height 21
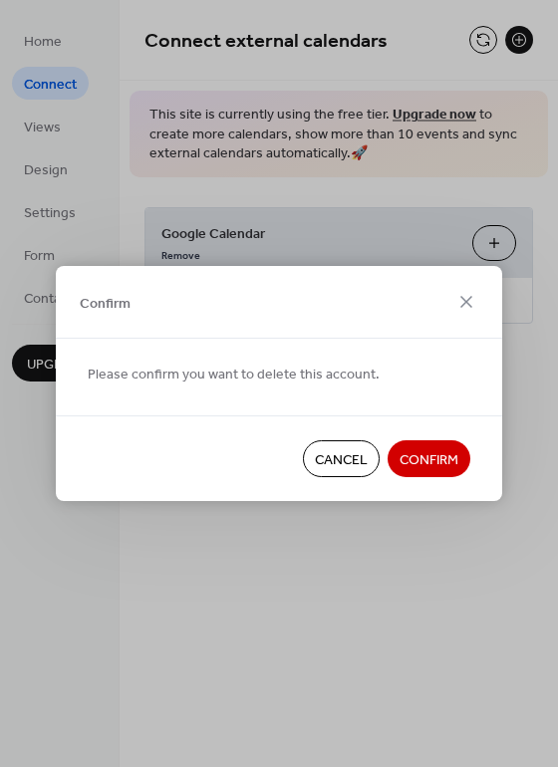
click at [446, 450] on span "Confirm" at bounding box center [428, 460] width 59 height 21
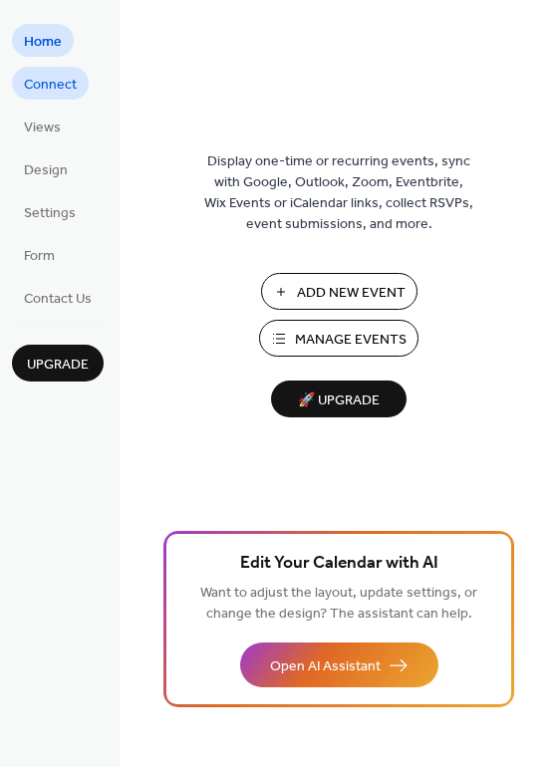
click at [50, 87] on span "Connect" at bounding box center [50, 85] width 53 height 21
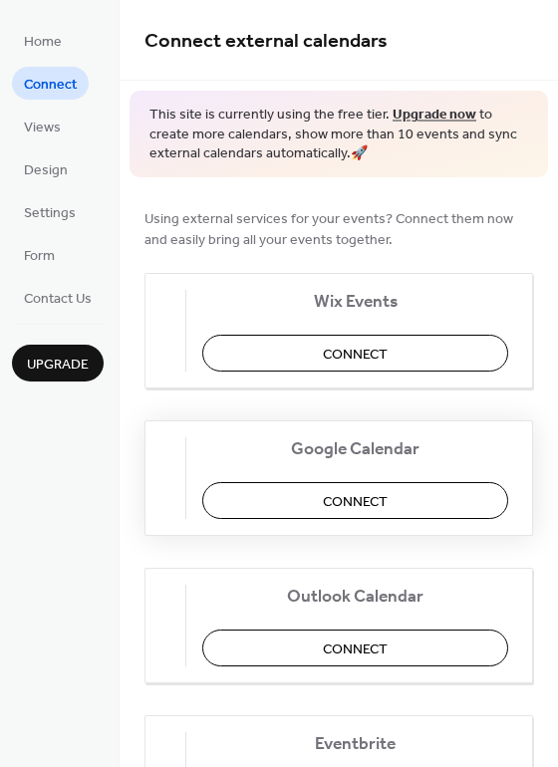
click at [335, 494] on span "Connect" at bounding box center [355, 501] width 65 height 21
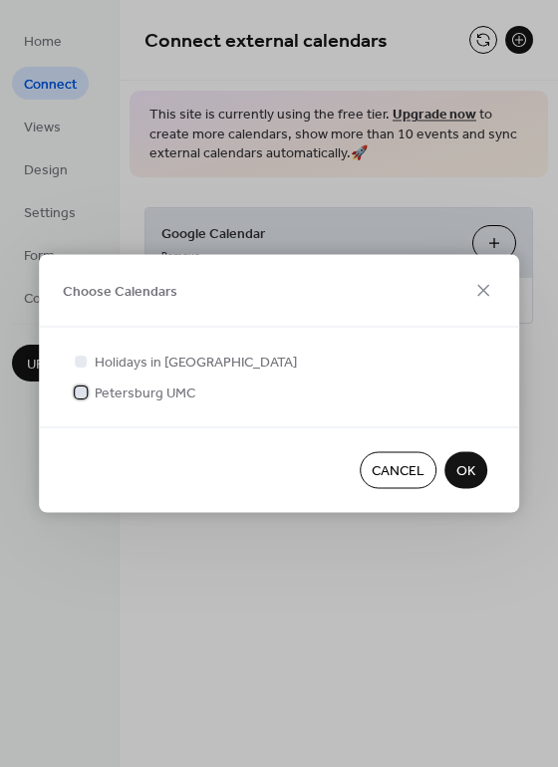
click at [120, 390] on span "Petersburg UMC" at bounding box center [145, 394] width 101 height 21
click at [460, 464] on span "OK" at bounding box center [465, 471] width 19 height 21
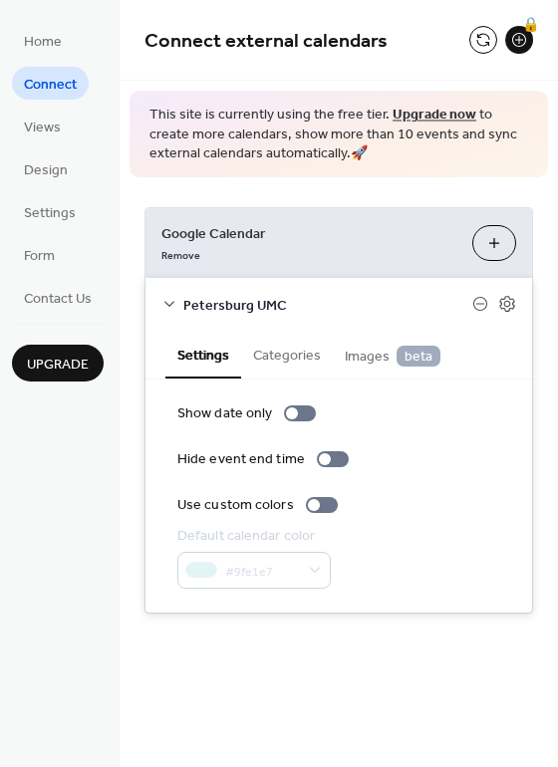
click at [287, 344] on button "Categories" at bounding box center [287, 354] width 92 height 46
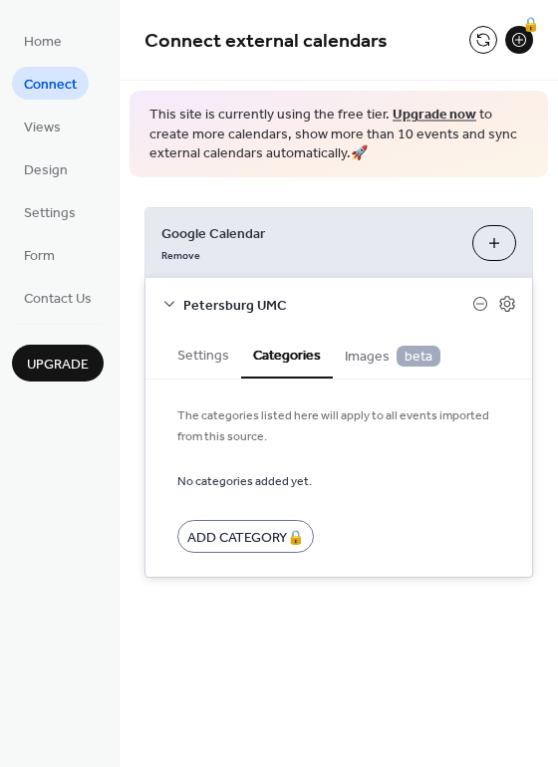
click at [199, 348] on button "Settings" at bounding box center [203, 354] width 76 height 46
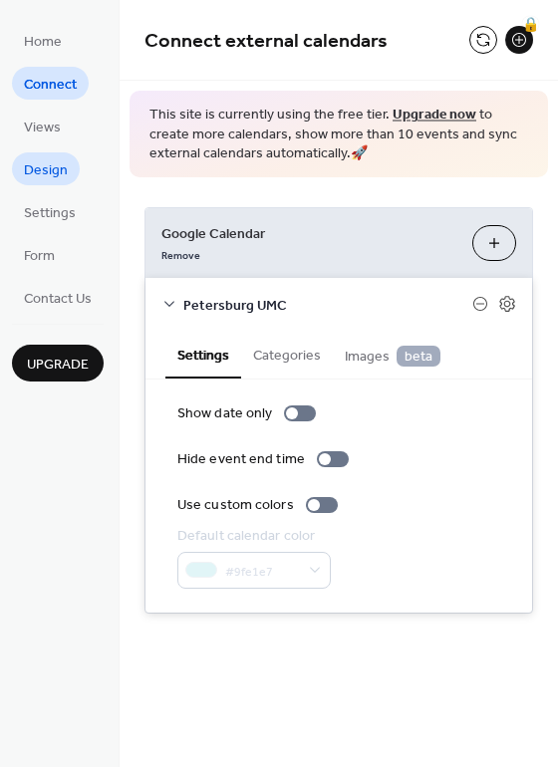
click at [55, 165] on span "Design" at bounding box center [46, 170] width 44 height 21
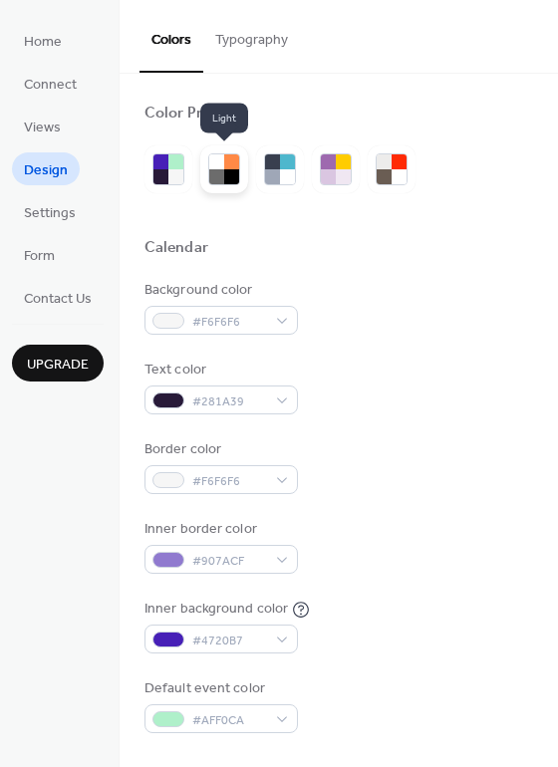
click at [224, 178] on div at bounding box center [231, 176] width 15 height 15
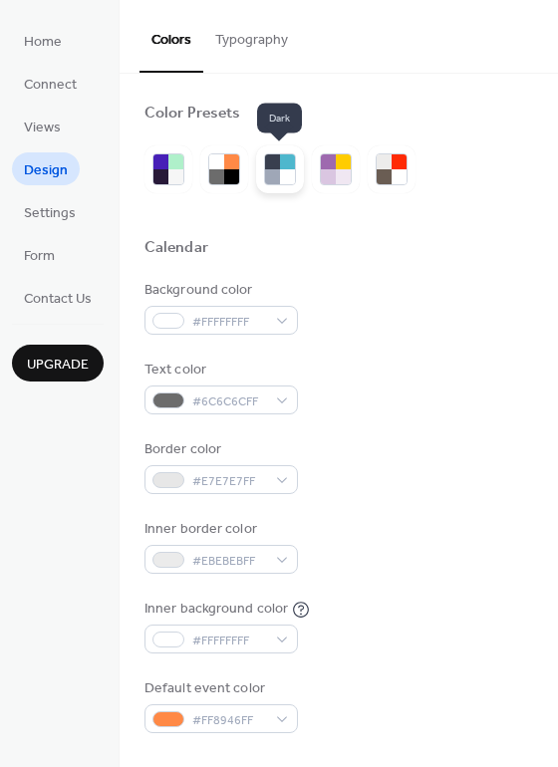
click at [271, 173] on div at bounding box center [272, 176] width 15 height 15
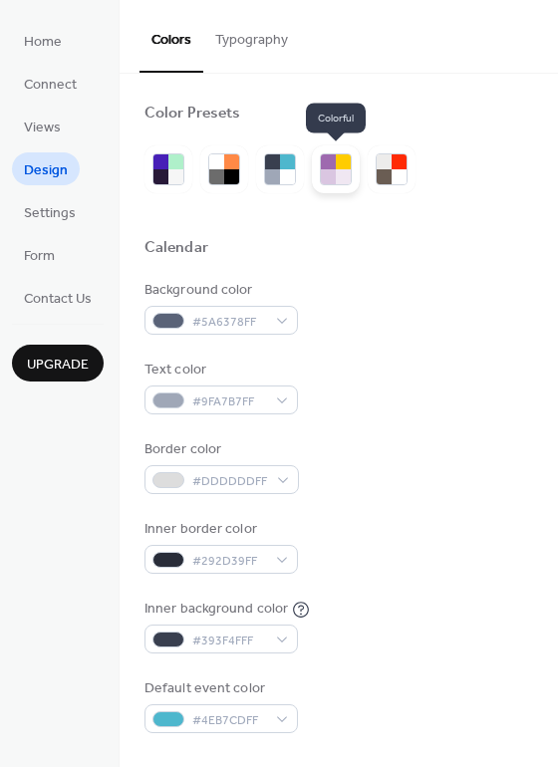
click at [329, 176] on div at bounding box center [328, 176] width 15 height 15
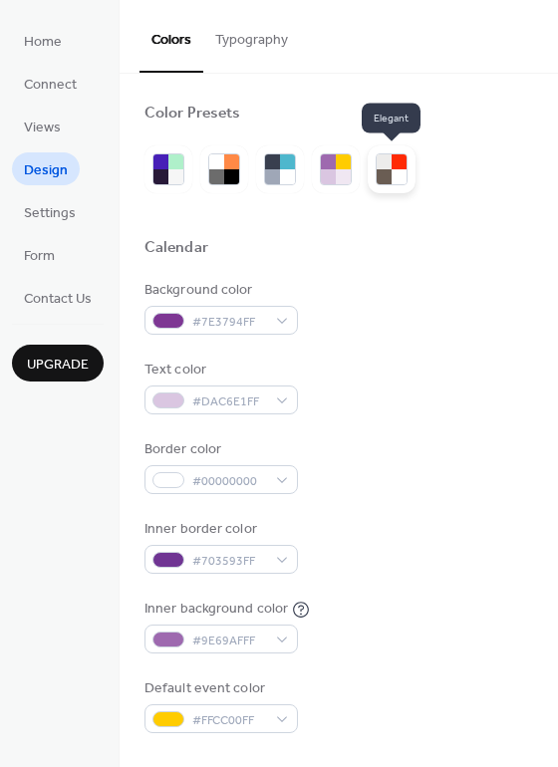
click at [404, 176] on div at bounding box center [399, 176] width 15 height 15
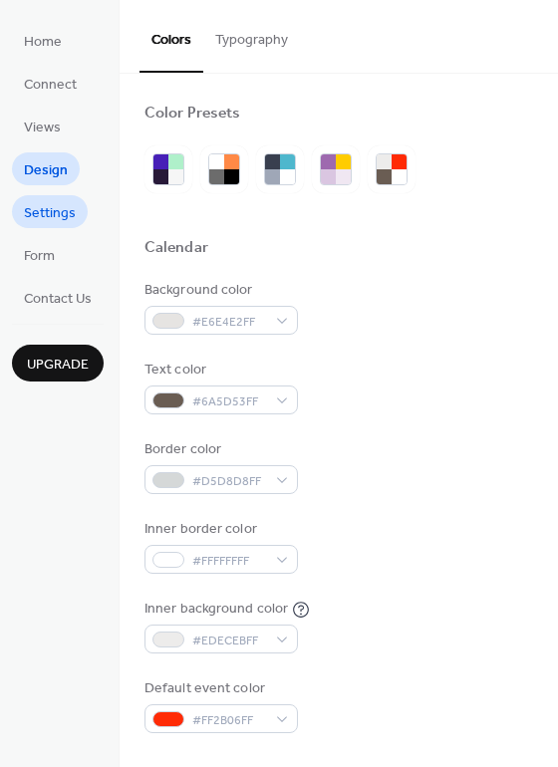
click at [53, 208] on span "Settings" at bounding box center [50, 213] width 52 height 21
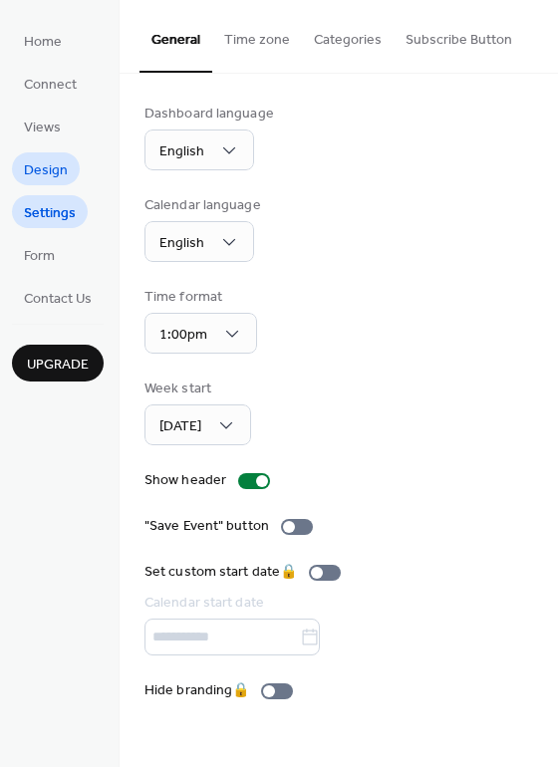
click at [44, 176] on span "Design" at bounding box center [46, 170] width 44 height 21
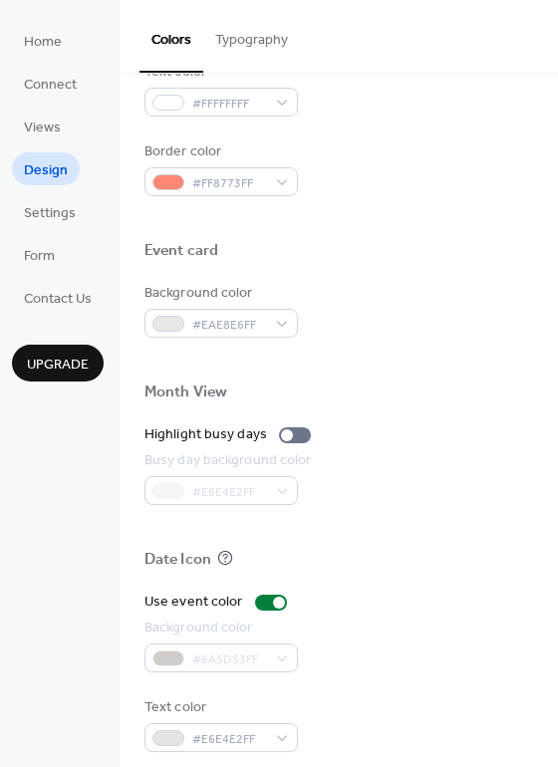
scroll to position [852, 0]
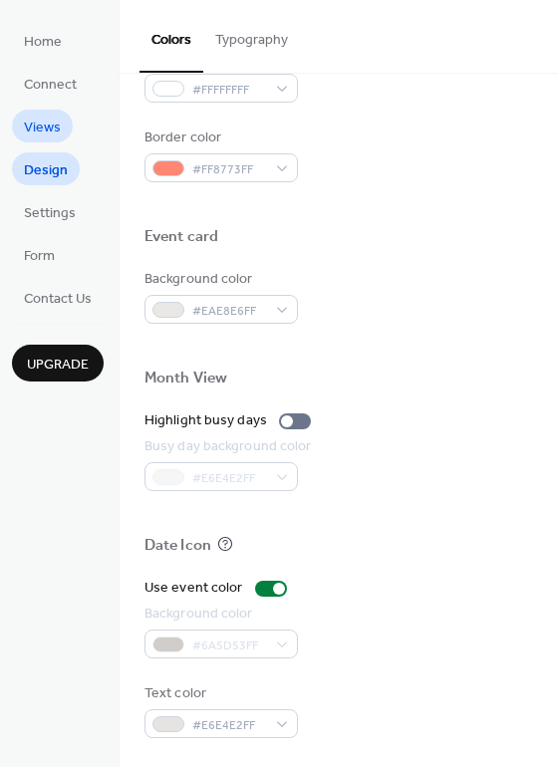
click at [50, 128] on span "Views" at bounding box center [42, 128] width 37 height 21
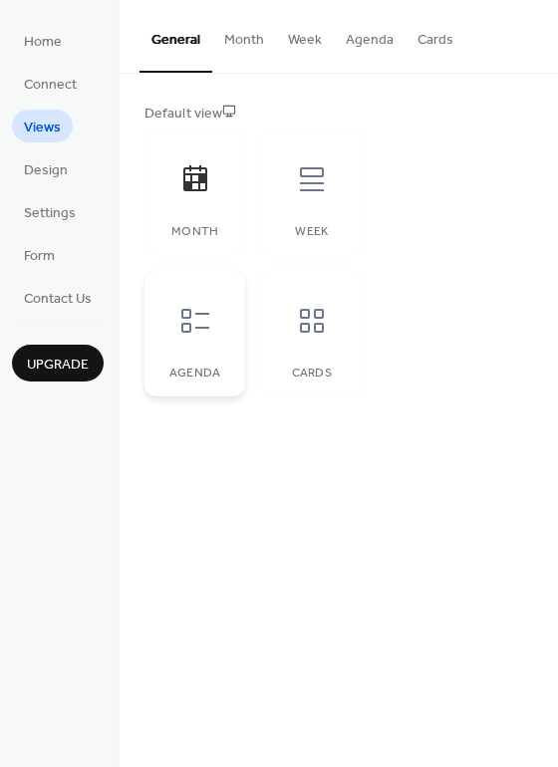
click at [182, 335] on icon at bounding box center [195, 321] width 32 height 32
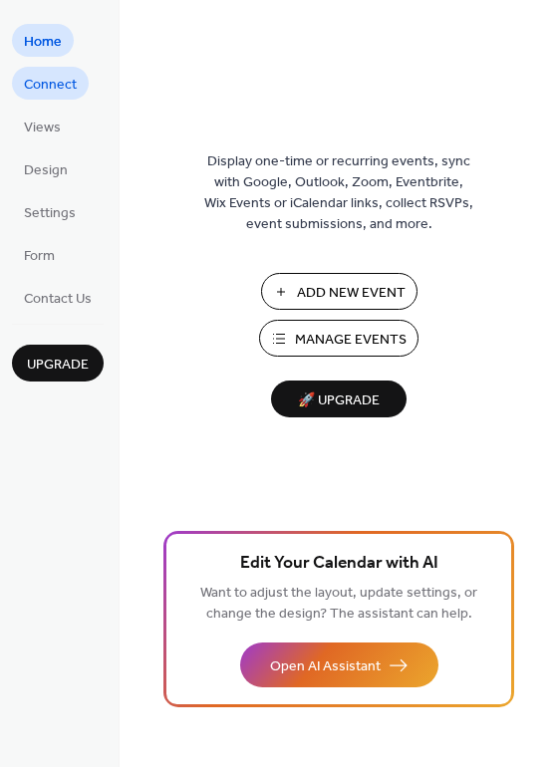
click at [58, 93] on span "Connect" at bounding box center [50, 85] width 53 height 21
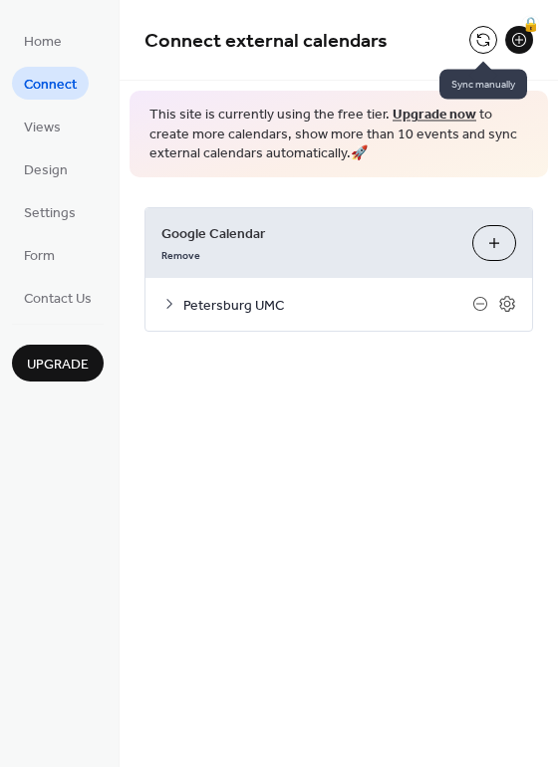
click at [484, 43] on button at bounding box center [483, 40] width 28 height 28
